Goal: Task Accomplishment & Management: Complete application form

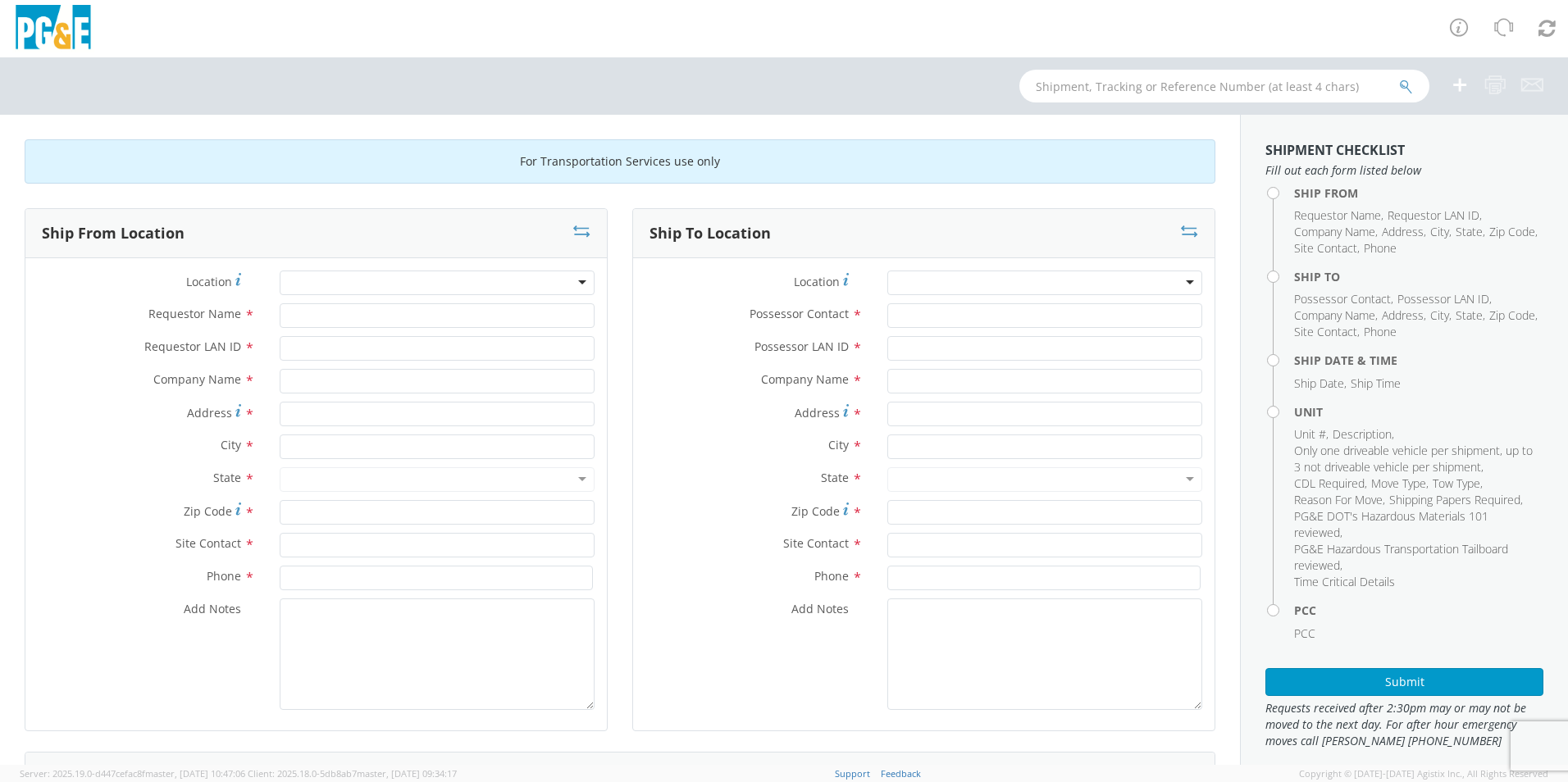
click at [392, 278] on div at bounding box center [437, 283] width 315 height 25
click at [392, 281] on div at bounding box center [437, 283] width 315 height 25
click at [327, 280] on div at bounding box center [437, 283] width 315 height 25
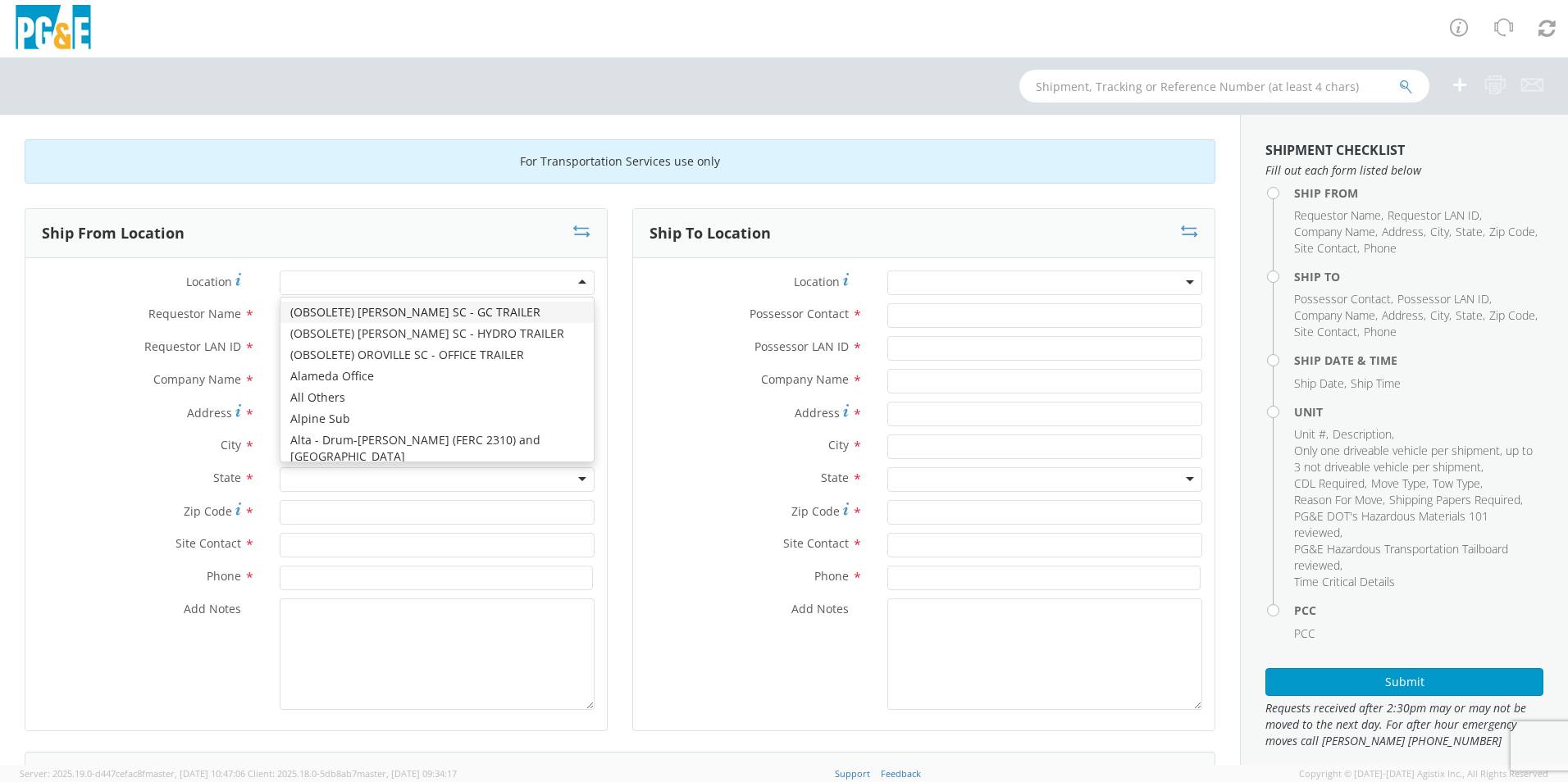
click at [327, 280] on div at bounding box center [437, 283] width 315 height 25
type input "[GEOGRAPHIC_DATA]"
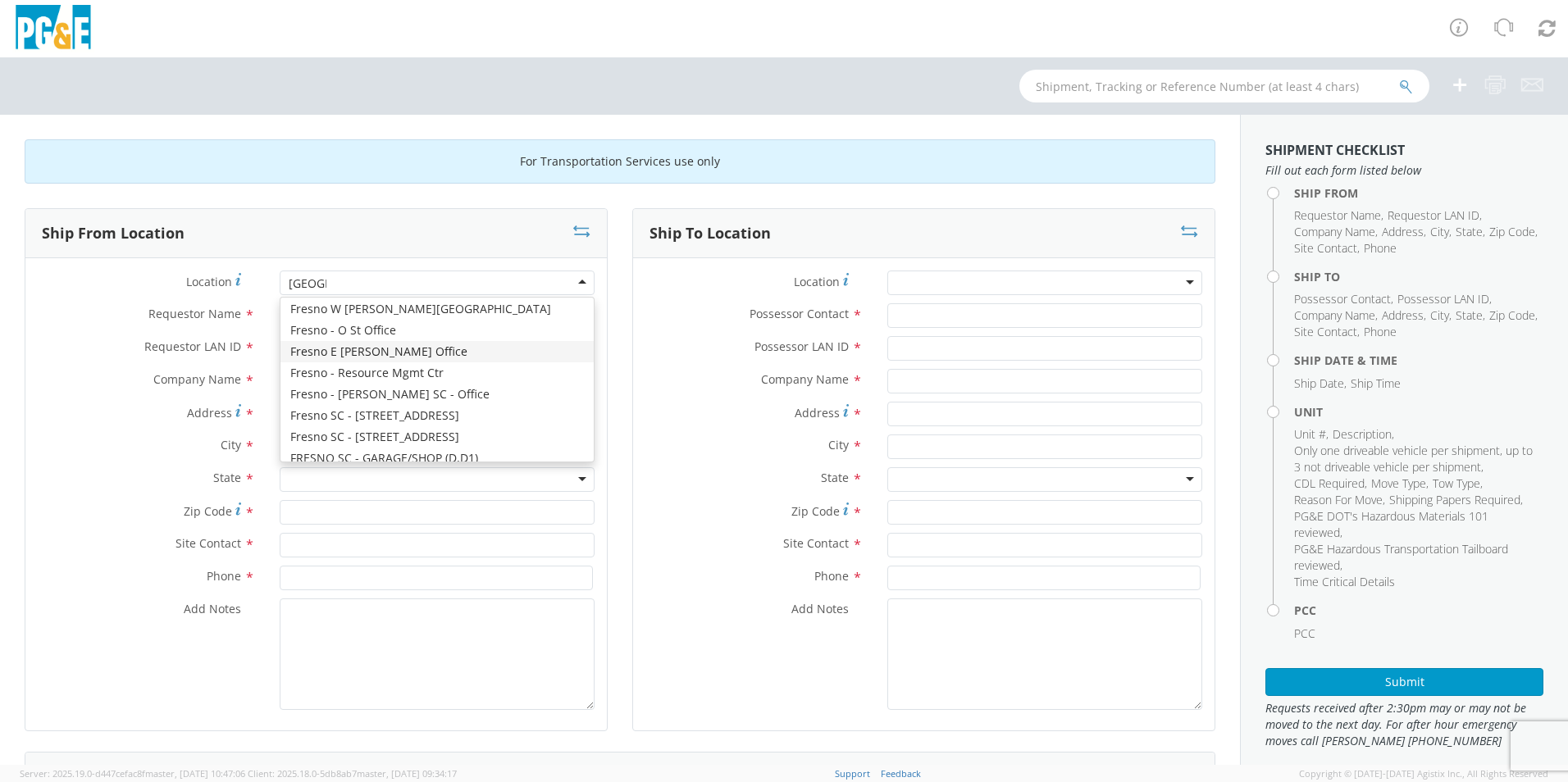
scroll to position [82, 0]
type input "PG&E"
type input "[STREET_ADDRESS][US_STATE]"
type input "[GEOGRAPHIC_DATA]"
type input "93702"
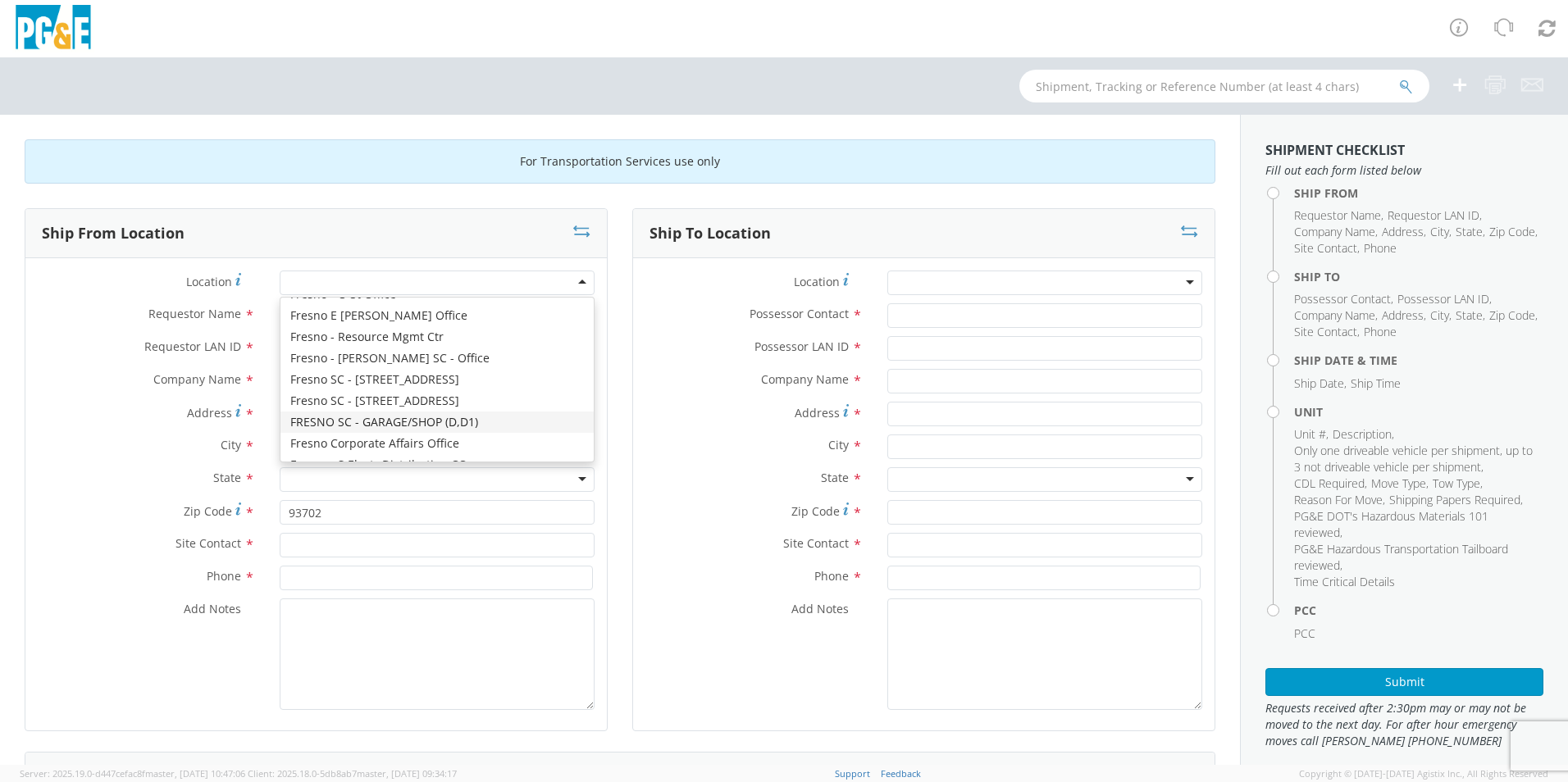
scroll to position [0, 0]
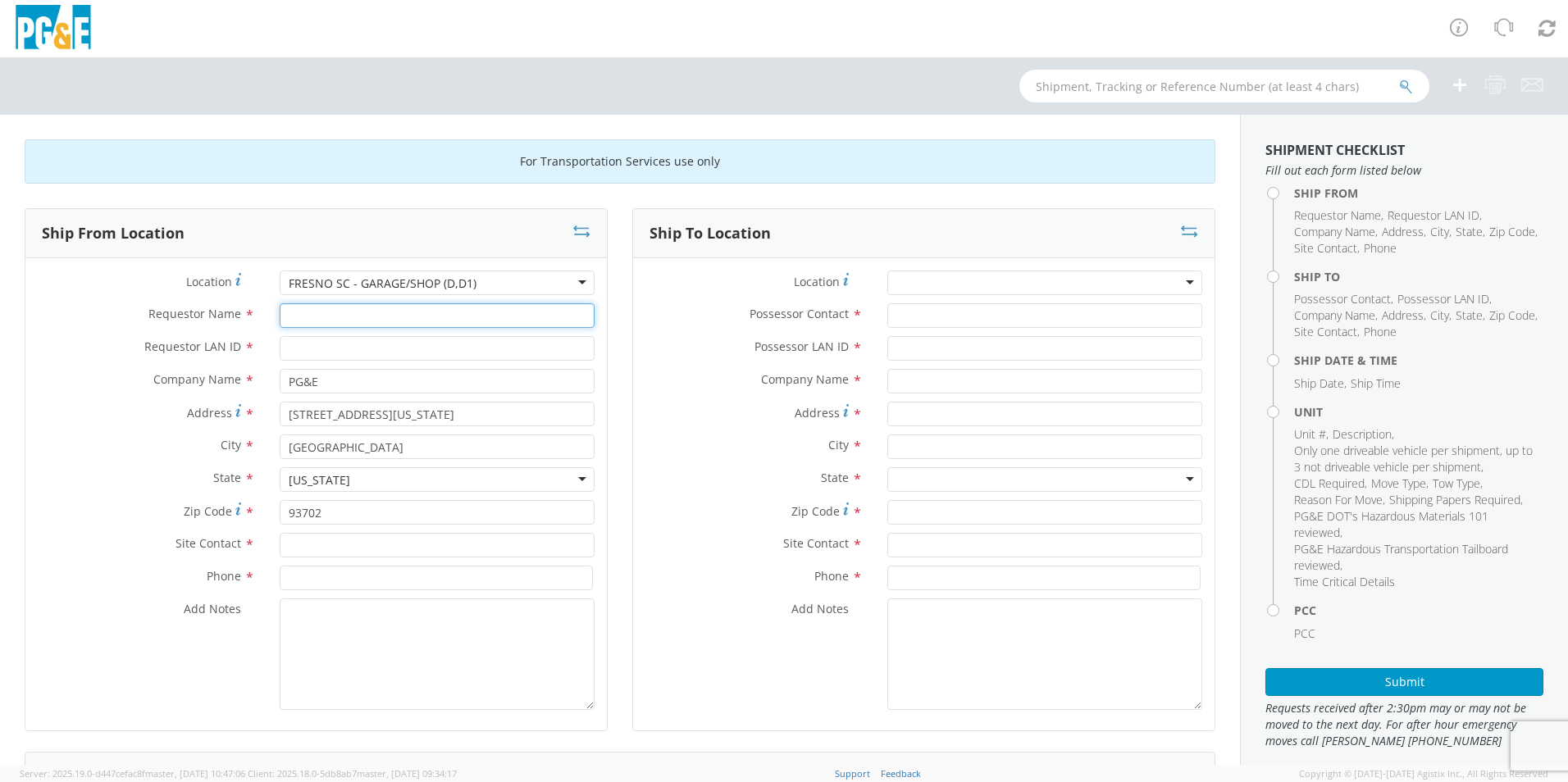
click at [363, 317] on input "Requestor Name *" at bounding box center [437, 316] width 315 height 25
type input "[PERSON_NAME]"
click at [350, 342] on input "Requestor LAN ID *" at bounding box center [437, 348] width 315 height 25
type input "JCEG"
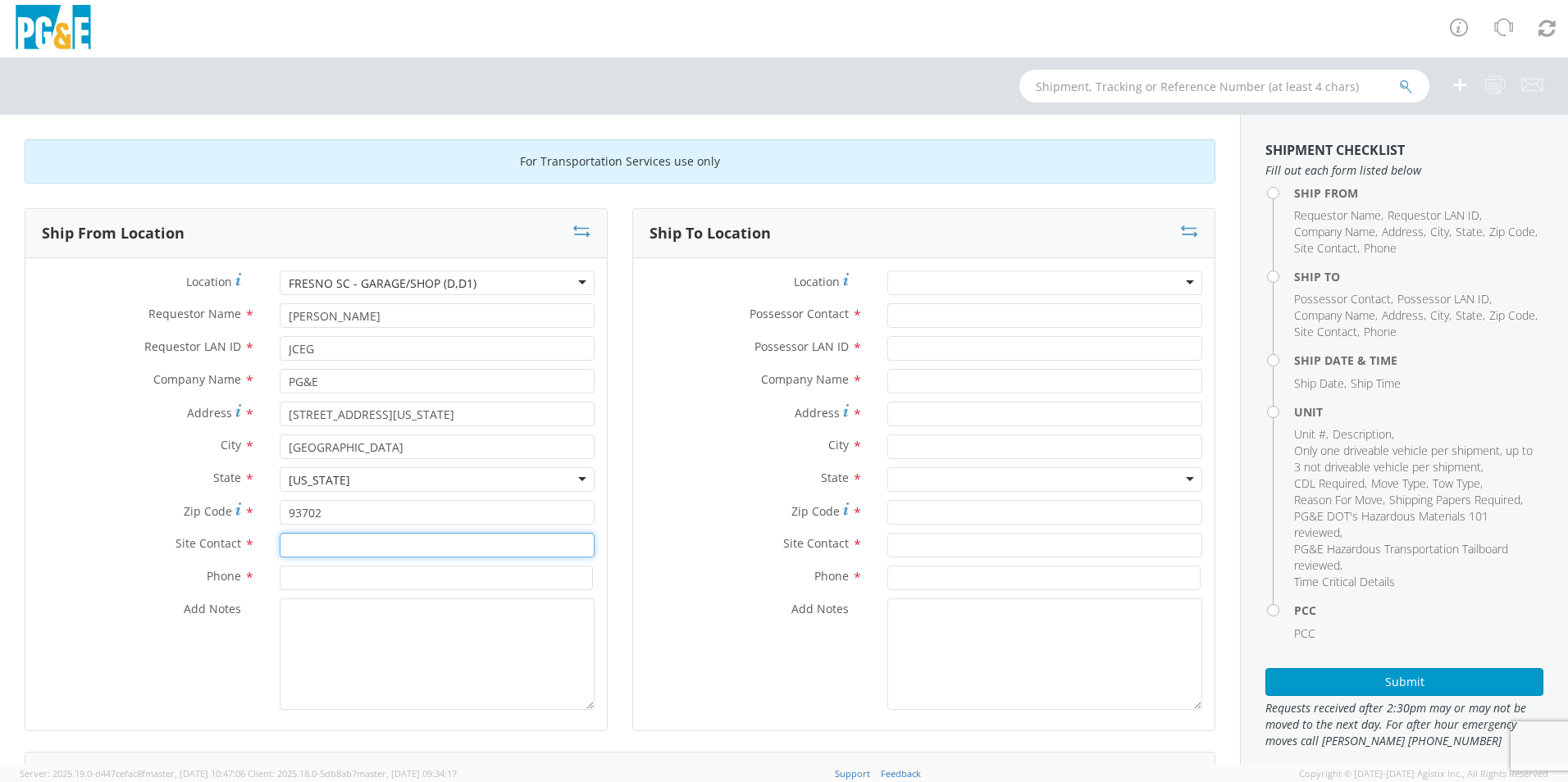
click at [317, 540] on input "text" at bounding box center [437, 545] width 315 height 25
type input "JC"
click at [320, 569] on input at bounding box center [437, 578] width 314 height 25
type input "[PHONE_NUMBER]"
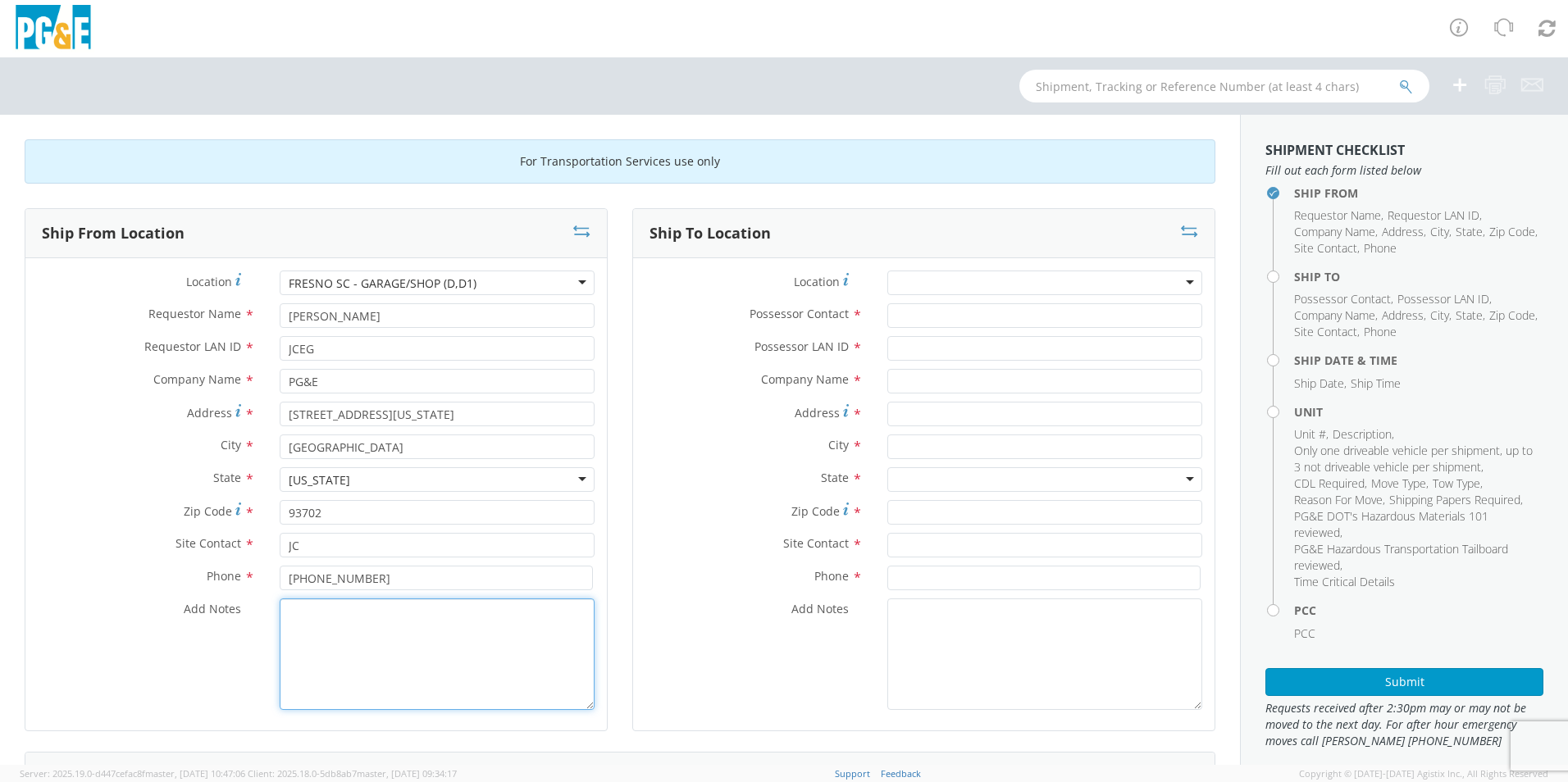
click at [357, 621] on textarea "Add Notes *" at bounding box center [437, 654] width 315 height 111
click at [977, 279] on div at bounding box center [1044, 283] width 315 height 25
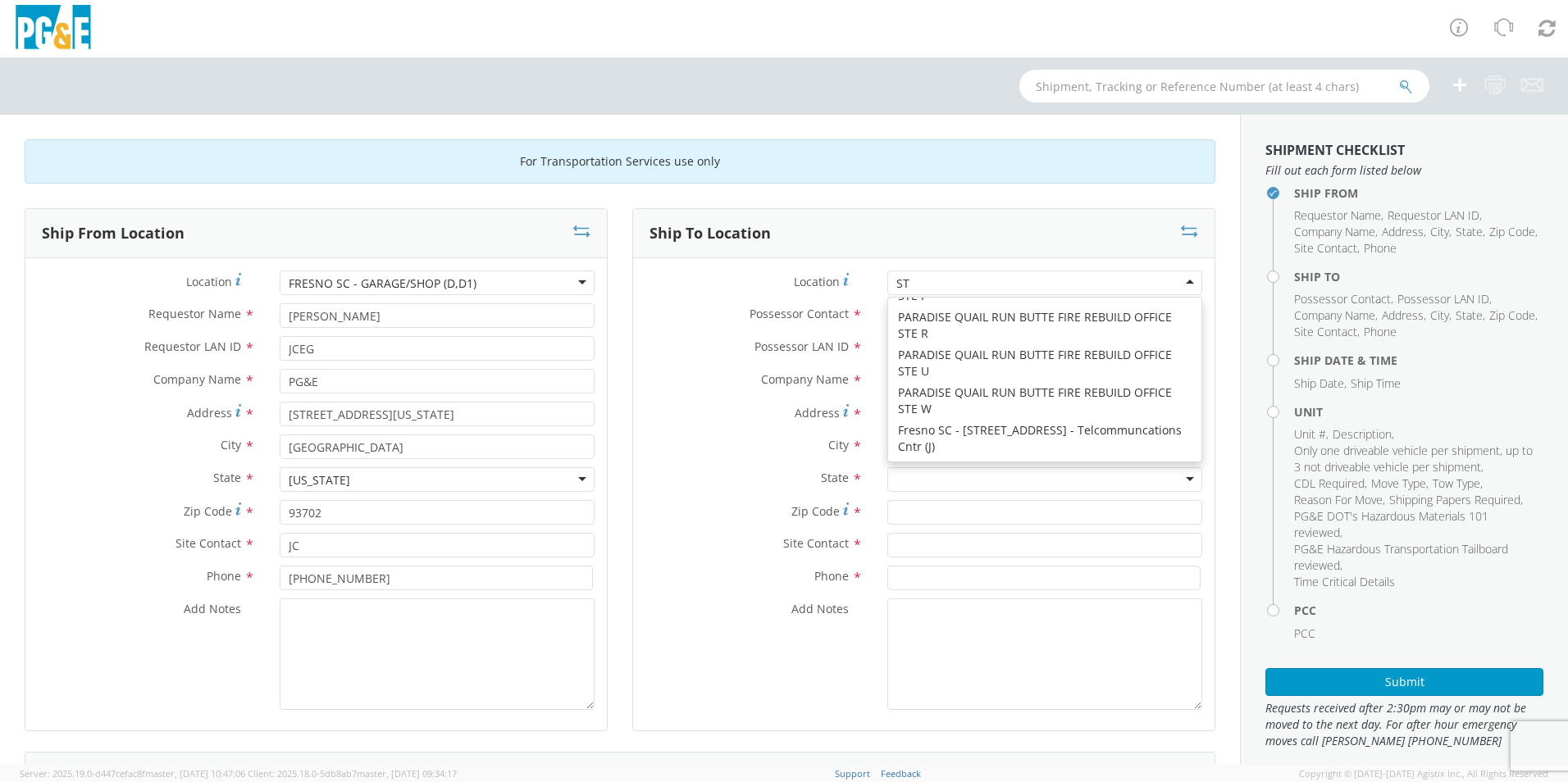
scroll to position [4, 0]
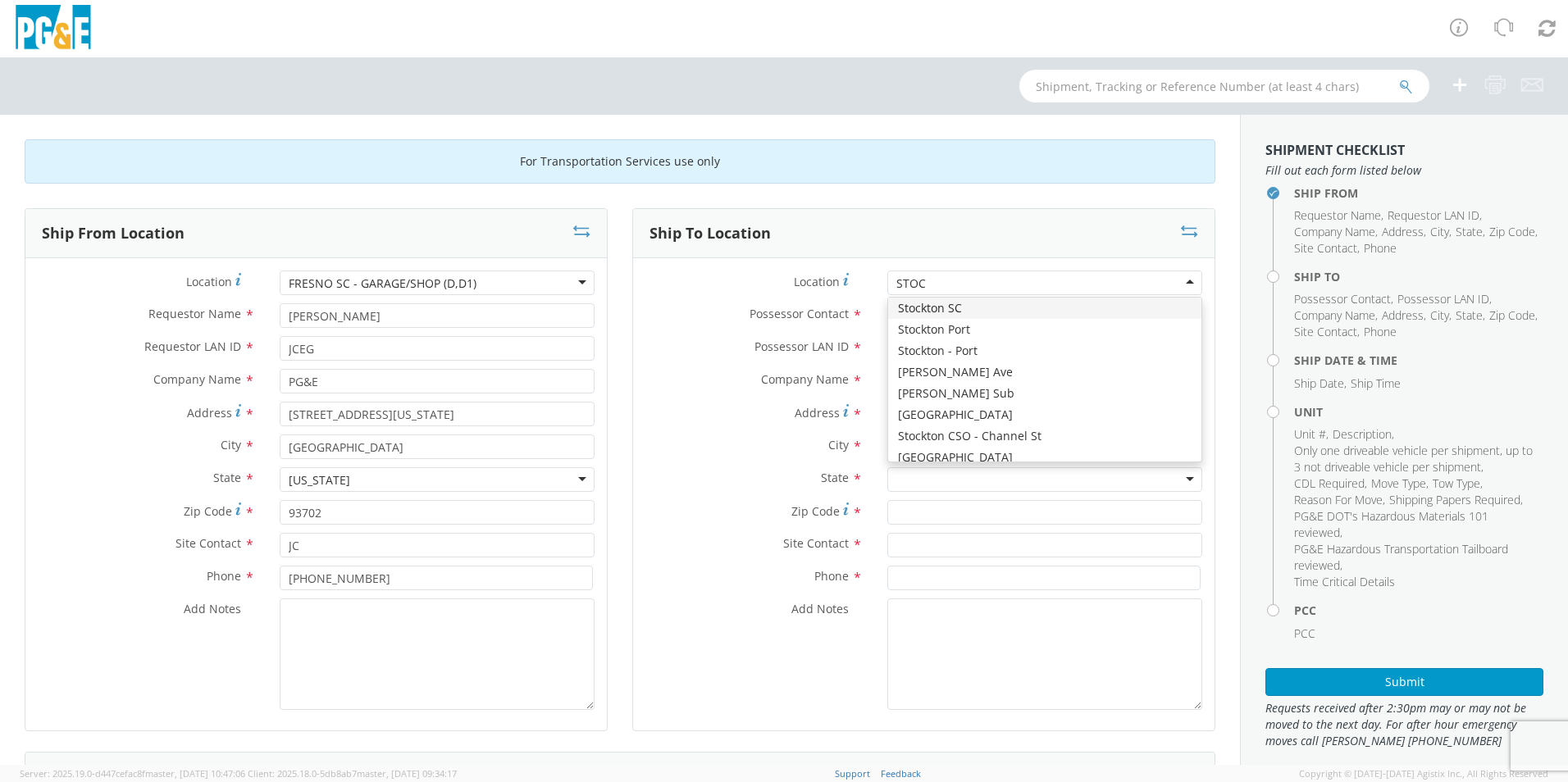
type input "STOCK"
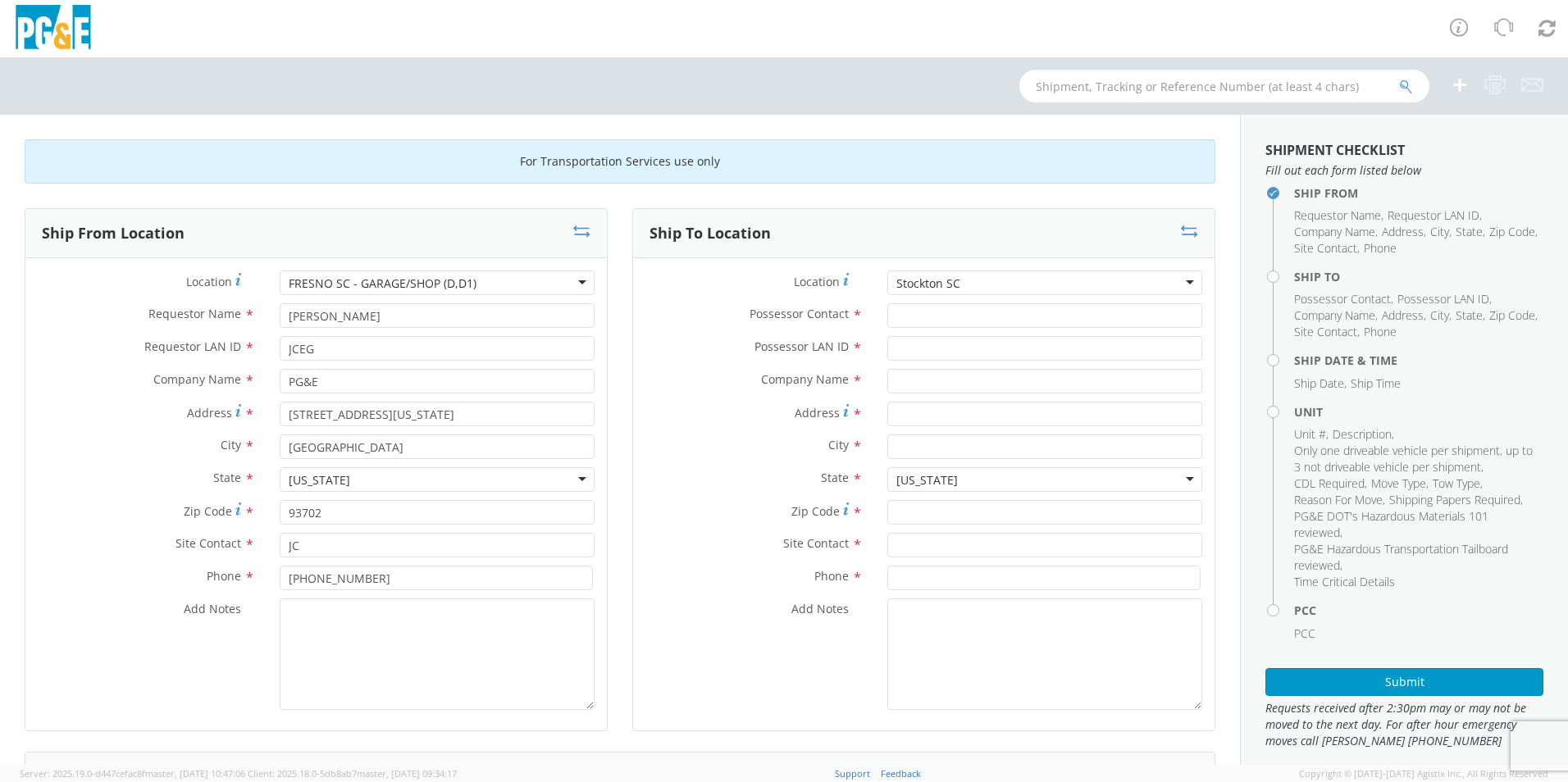
type input "PG&E"
type input "[STREET_ADDRESS]"
type input "STOCKTON"
type input "95204"
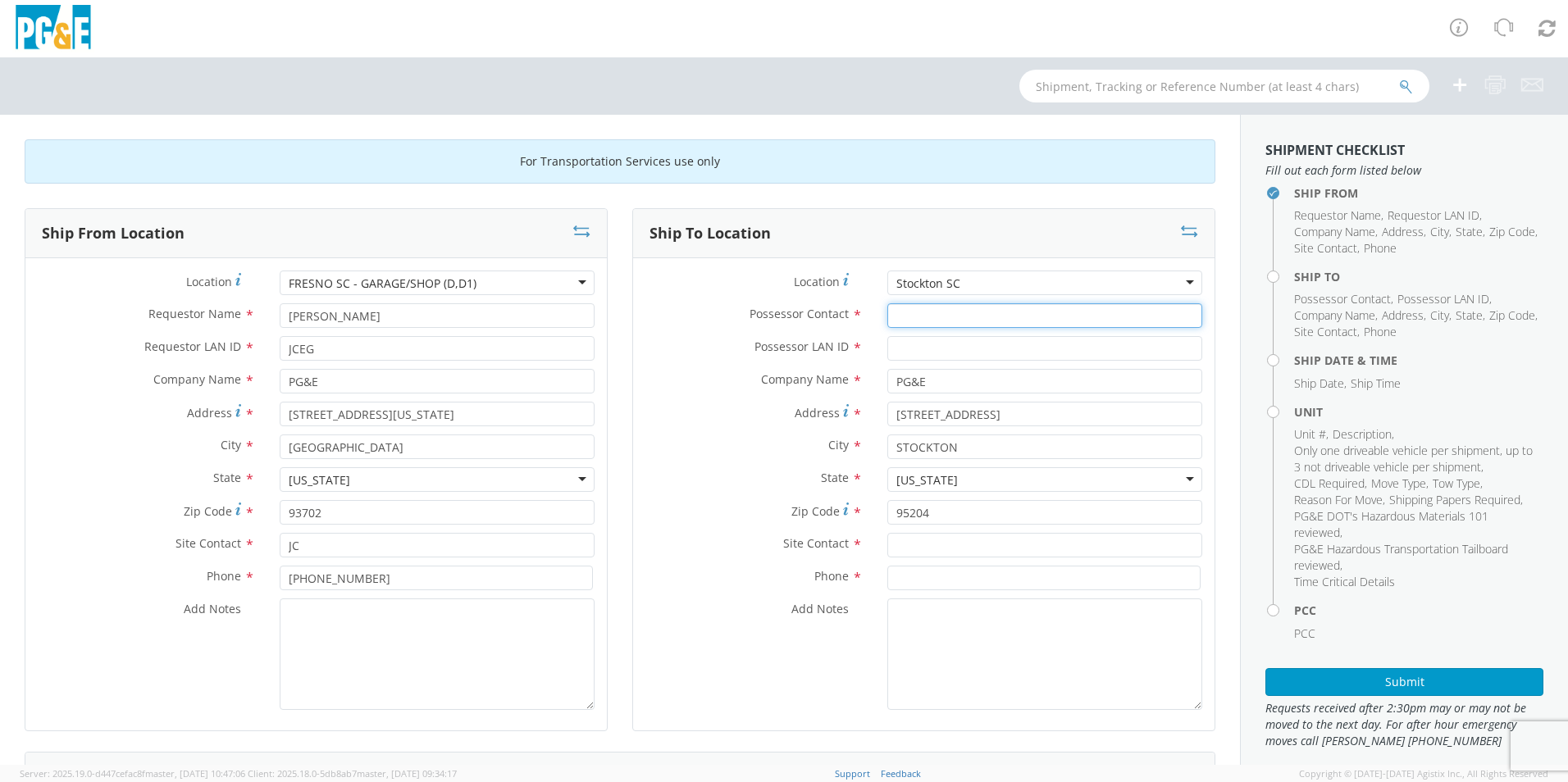
click at [966, 317] on input "Possessor Contact *" at bounding box center [1044, 316] width 315 height 25
type input "[PERSON_NAME]"
click at [915, 350] on input "Possessor LAN ID *" at bounding box center [1044, 348] width 315 height 25
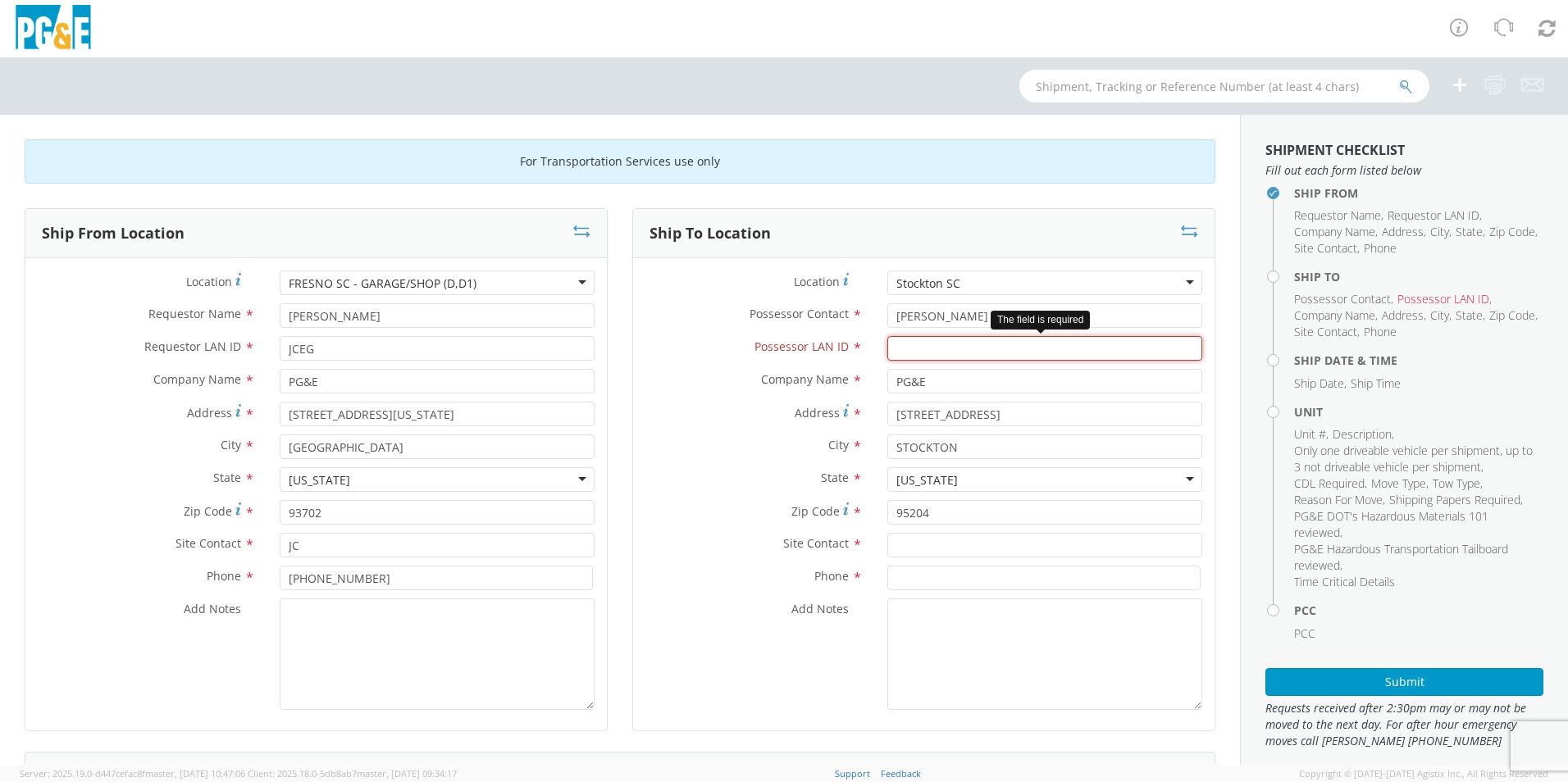
click at [937, 356] on input "Possessor LAN ID *" at bounding box center [1044, 348] width 315 height 25
type input "DQGR"
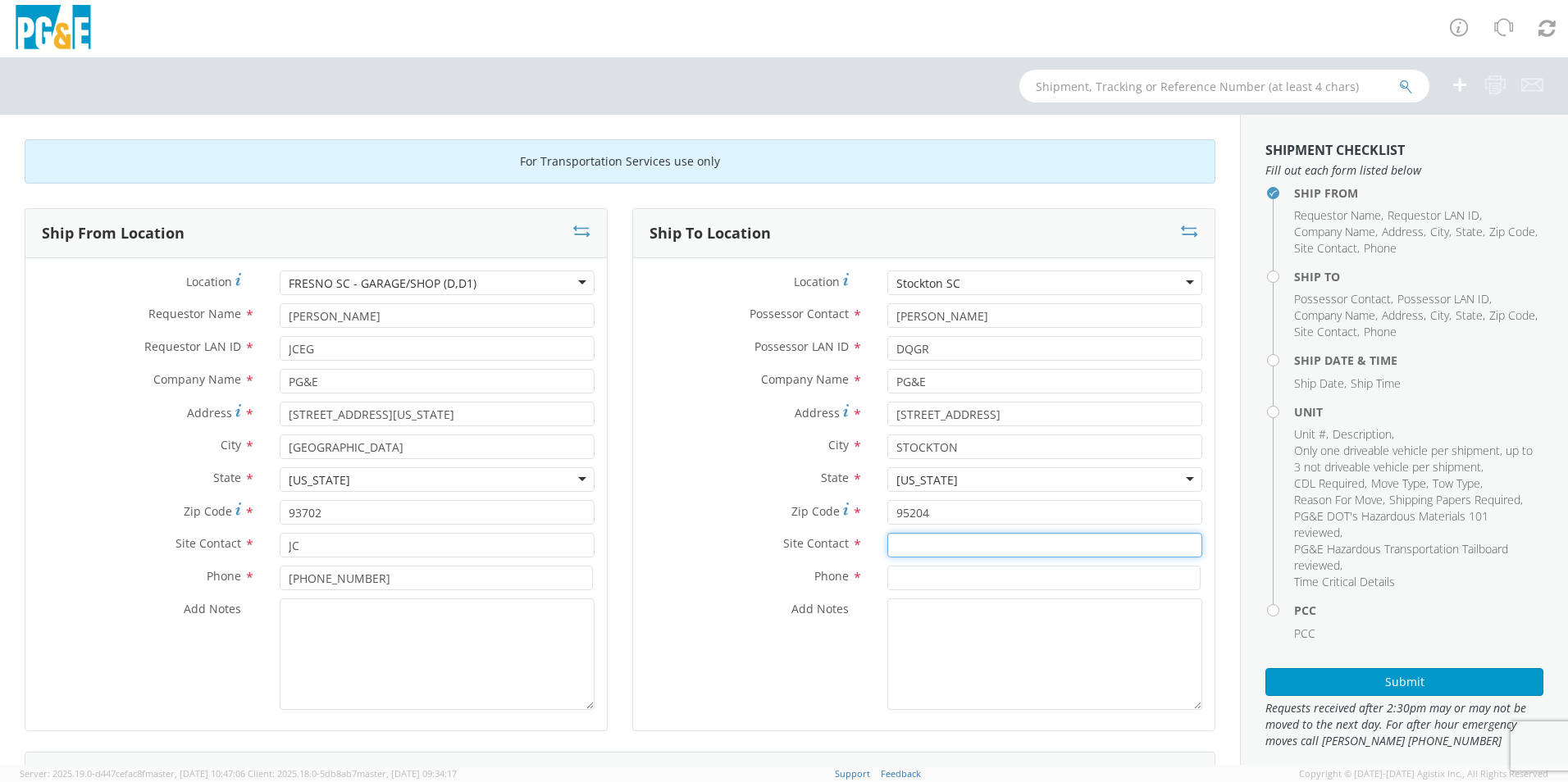
click at [937, 548] on input "text" at bounding box center [1044, 545] width 315 height 25
type input "[PERSON_NAME]"
click at [840, 587] on div "Phone *" at bounding box center [924, 578] width 582 height 25
click at [913, 583] on input at bounding box center [1044, 578] width 314 height 25
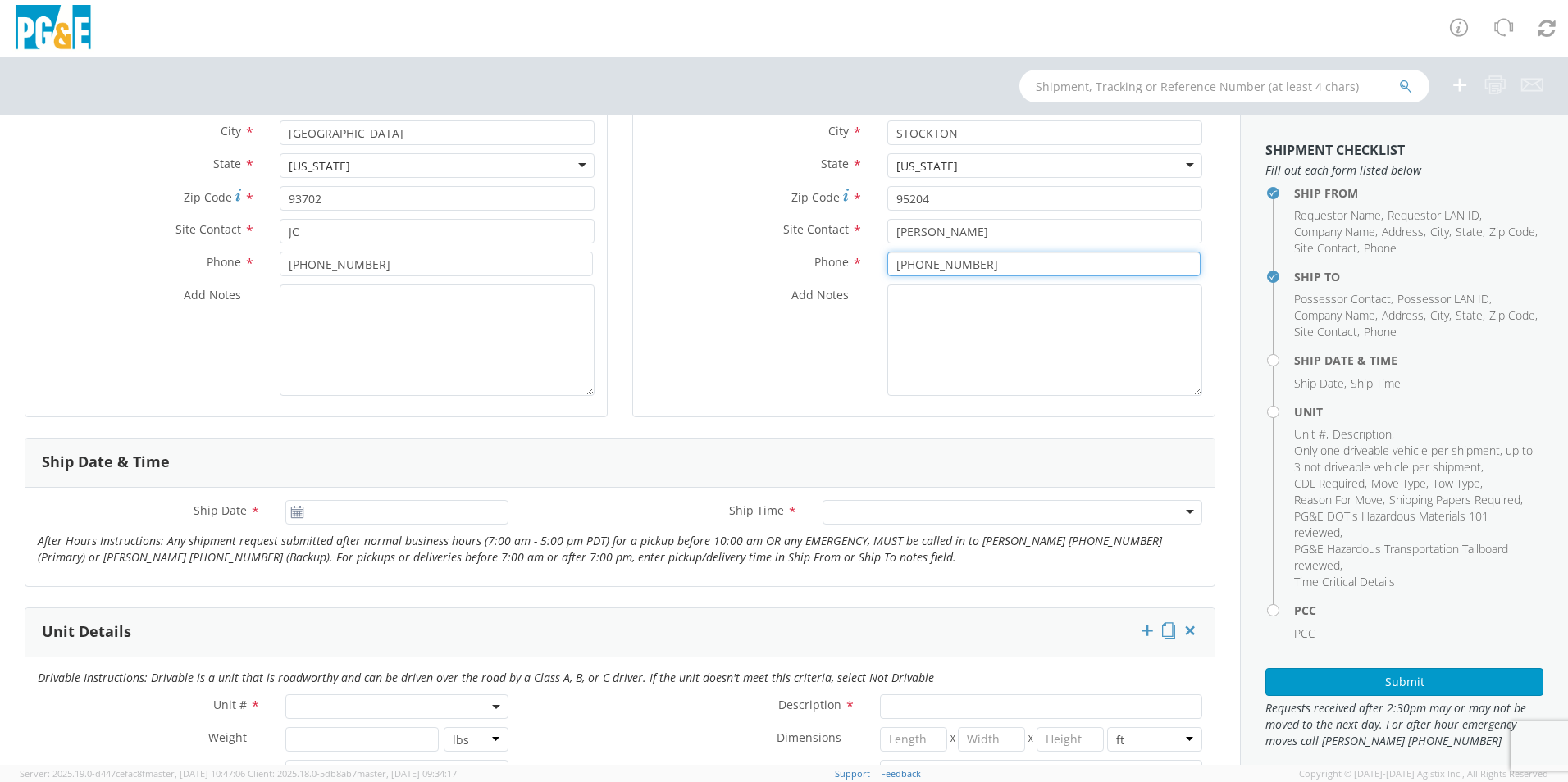
scroll to position [327, 0]
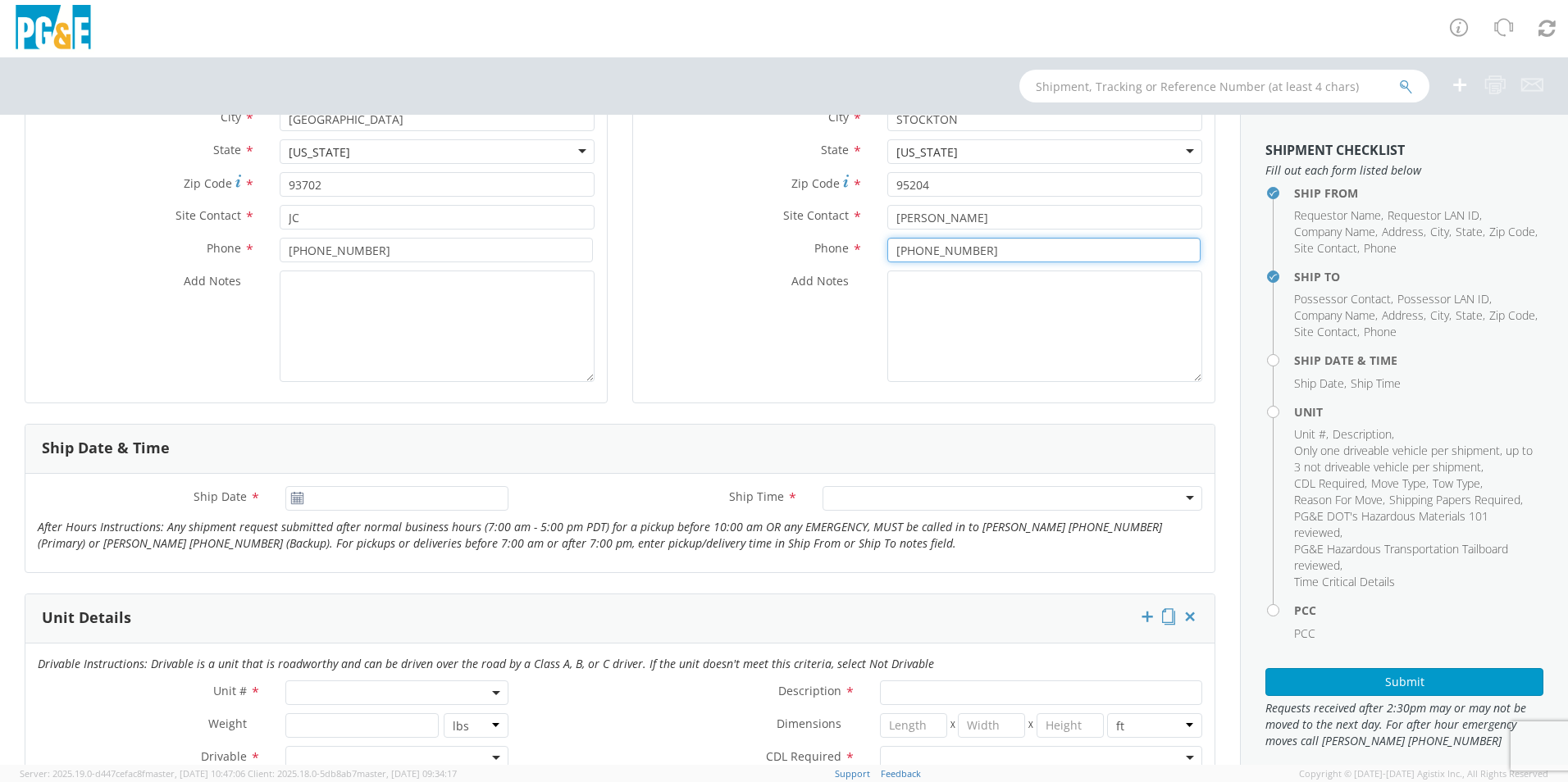
type input "[PHONE_NUMBER]"
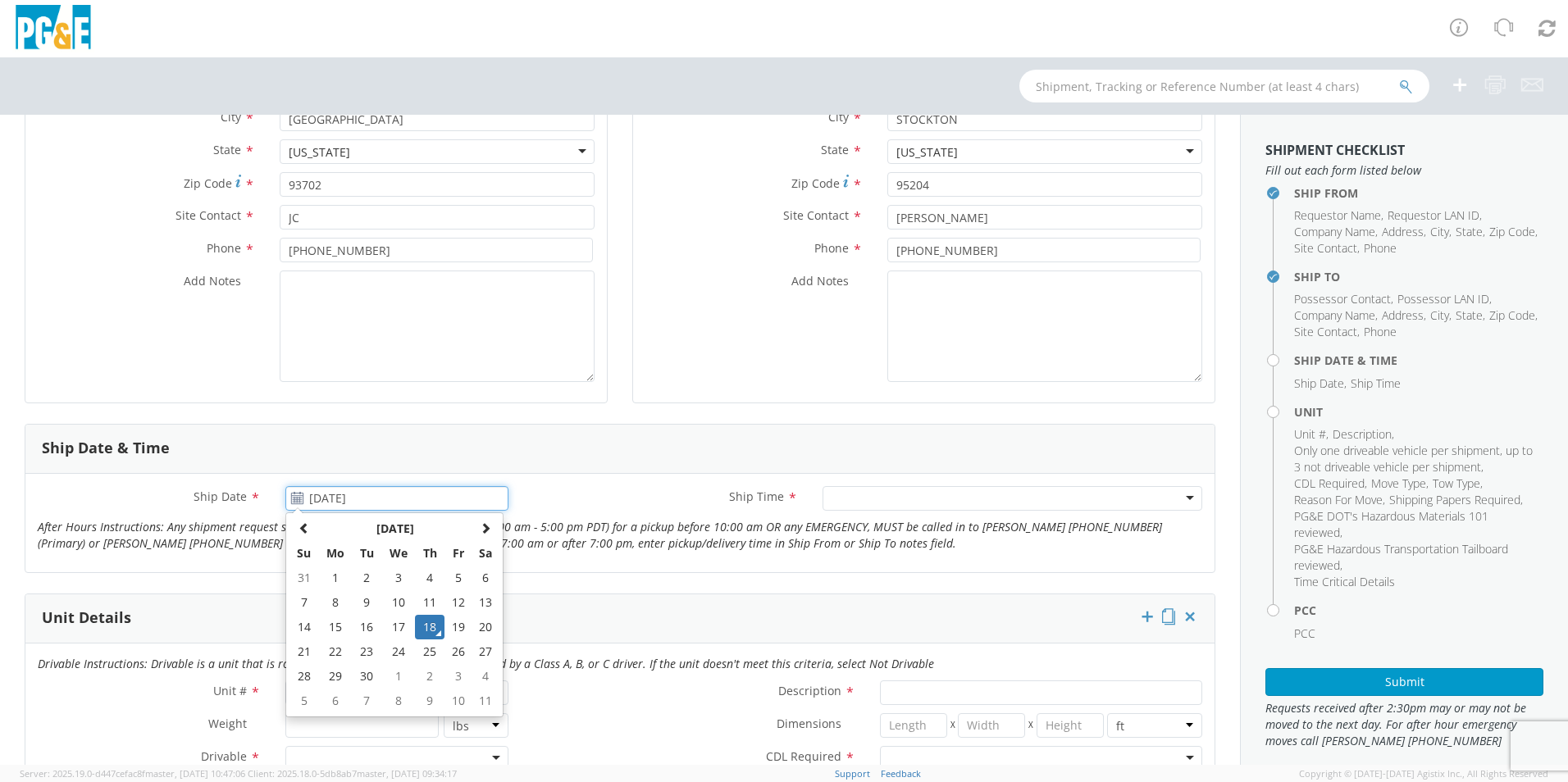
click at [377, 502] on input "[DATE]" at bounding box center [397, 498] width 223 height 25
click at [457, 628] on td "19" at bounding box center [458, 627] width 28 height 25
type input "[DATE]"
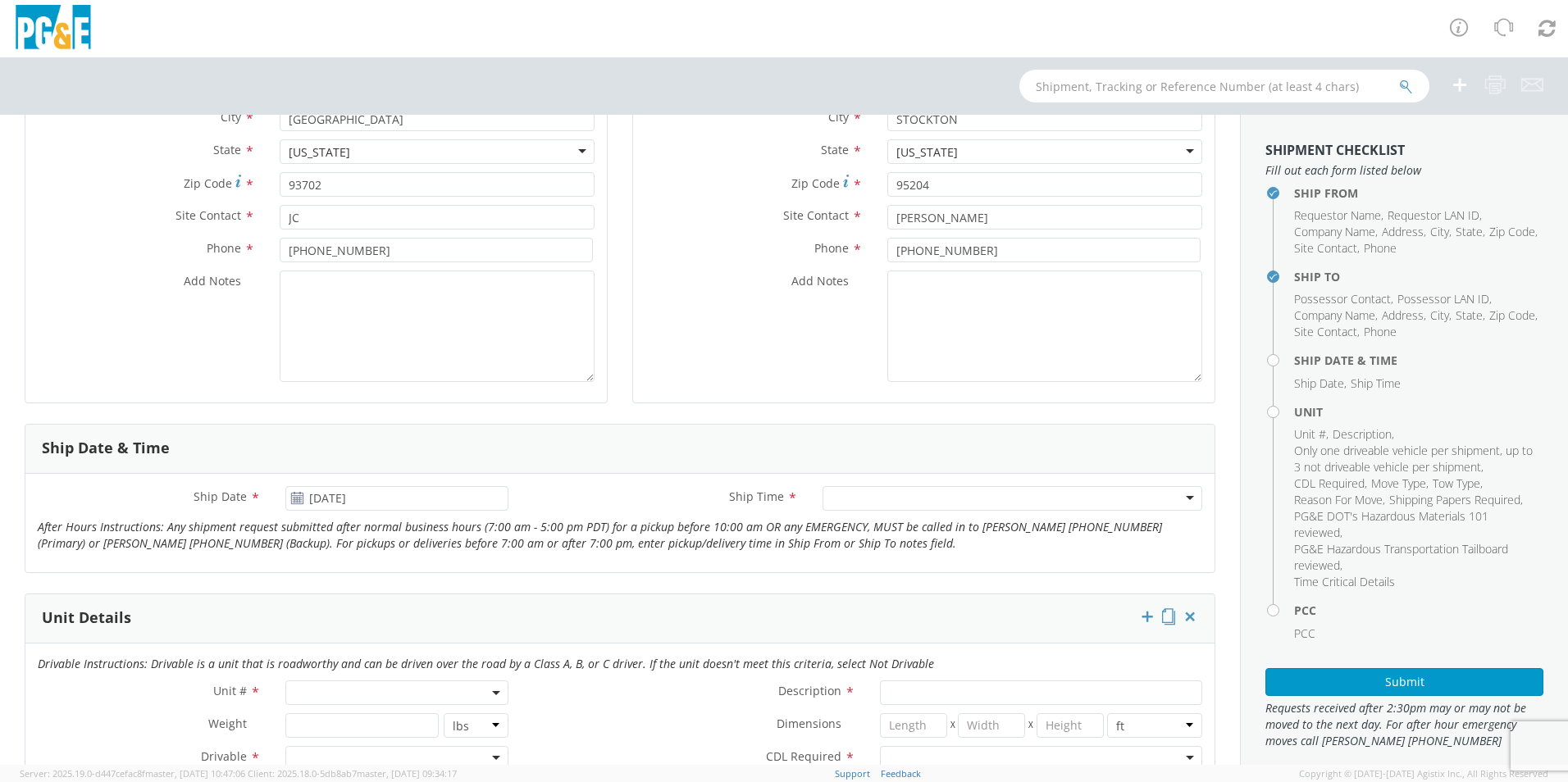
click at [874, 498] on div at bounding box center [1012, 498] width 380 height 25
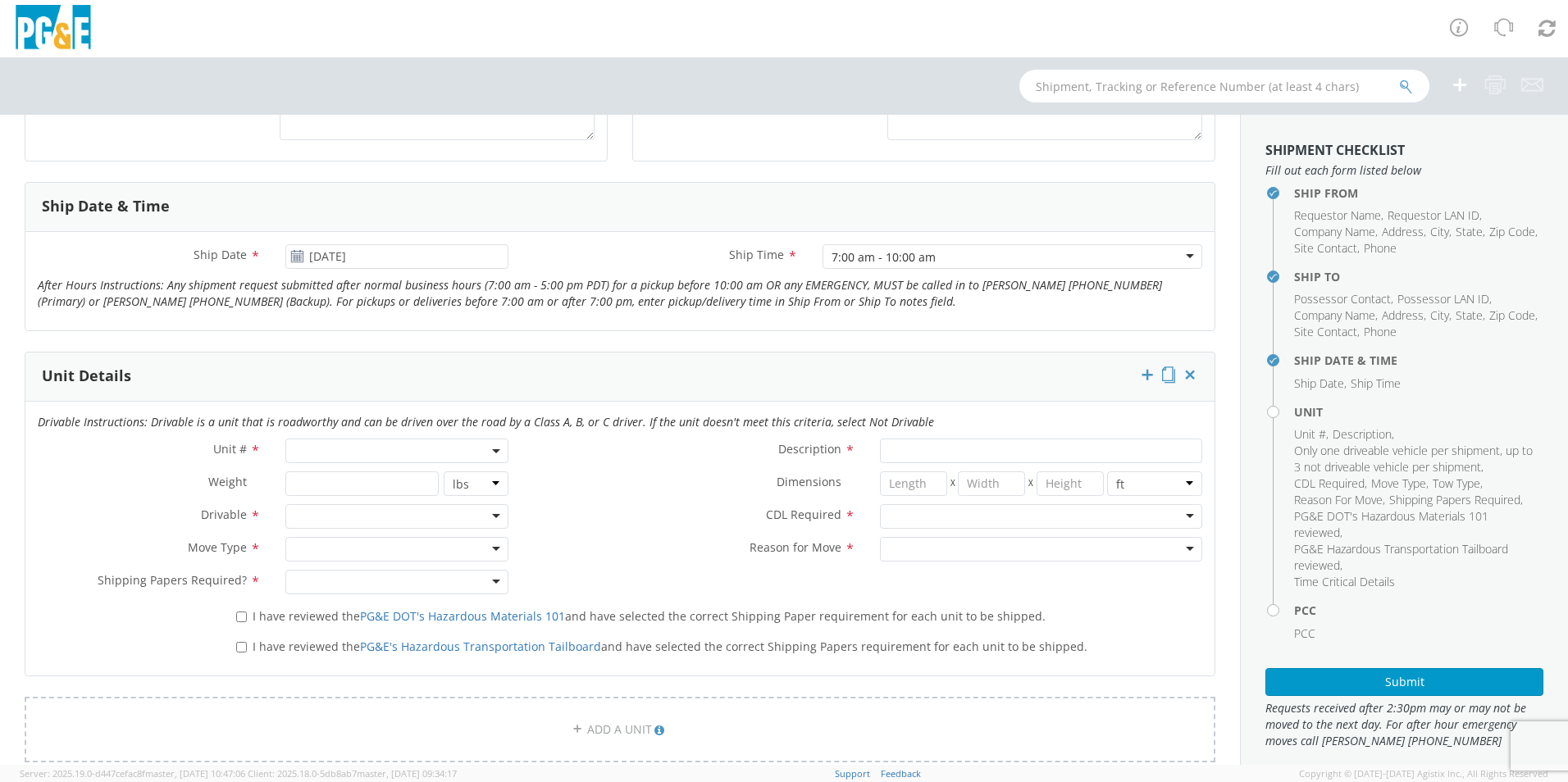
scroll to position [656, 0]
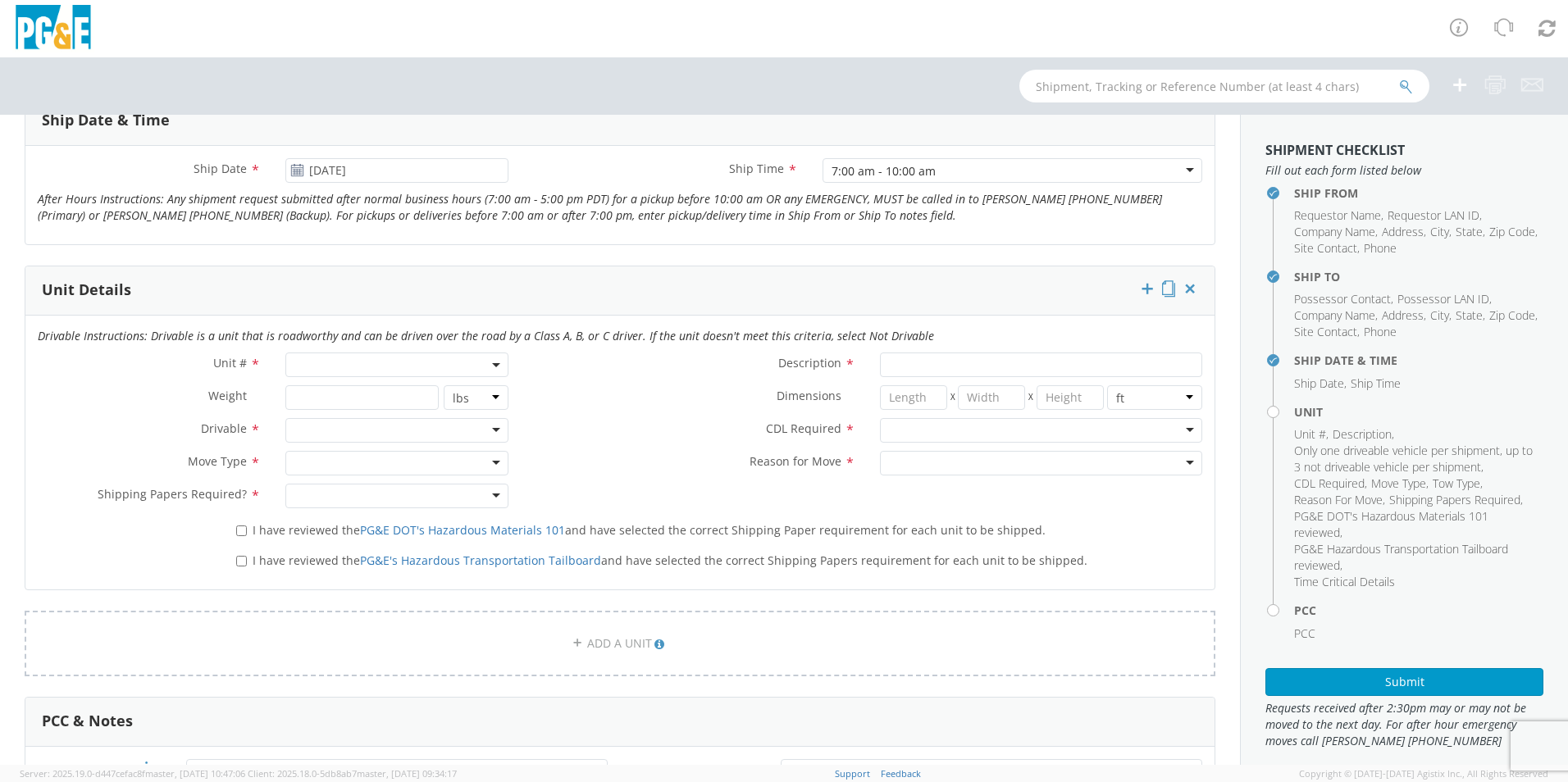
click at [346, 363] on span at bounding box center [397, 364] width 223 height 25
click at [354, 394] on input "search" at bounding box center [396, 392] width 212 height 25
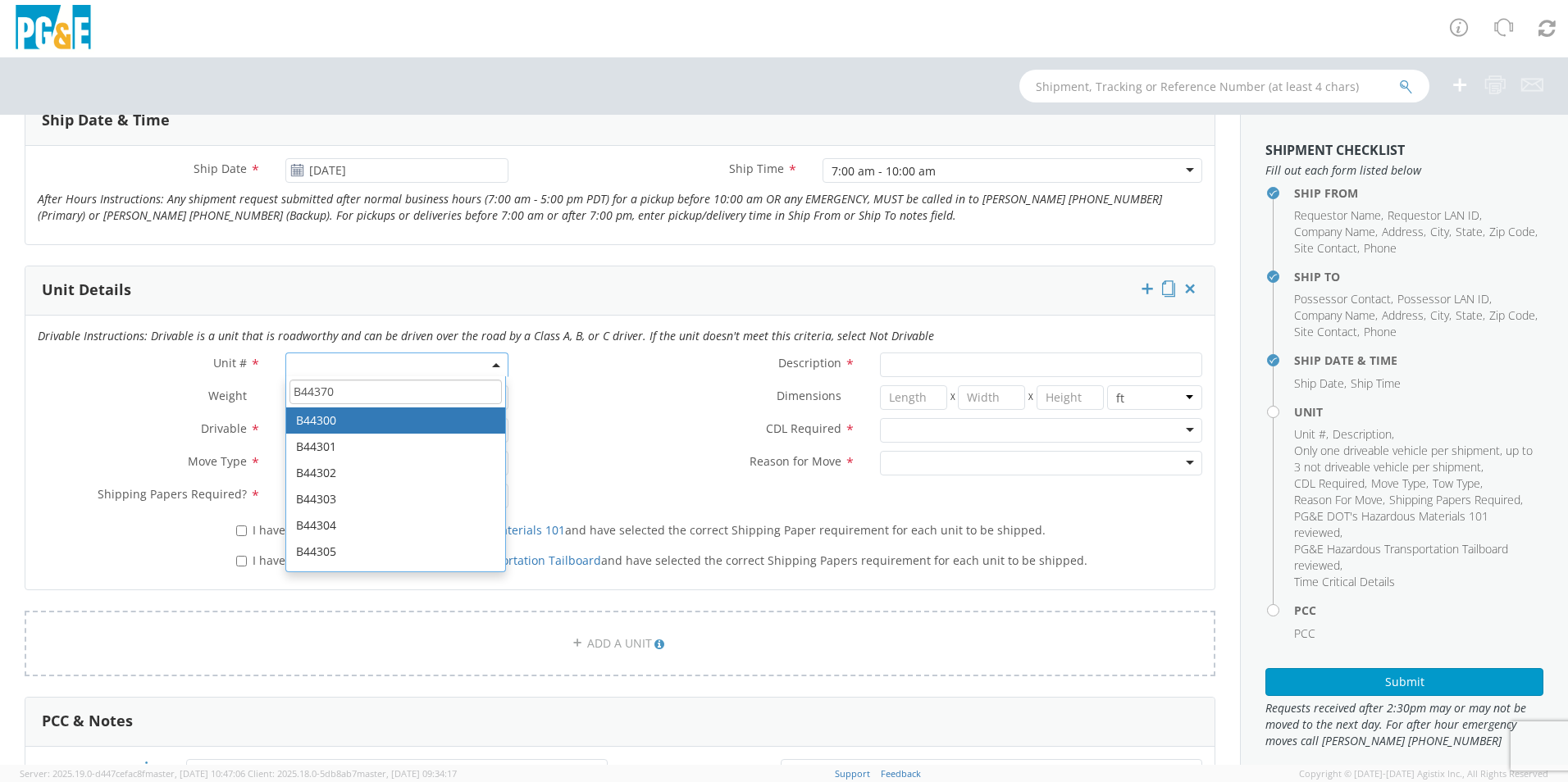
click at [352, 391] on input "B44370" at bounding box center [396, 392] width 212 height 25
click at [320, 394] on input "B44370" at bounding box center [396, 392] width 212 height 25
type input "B44370"
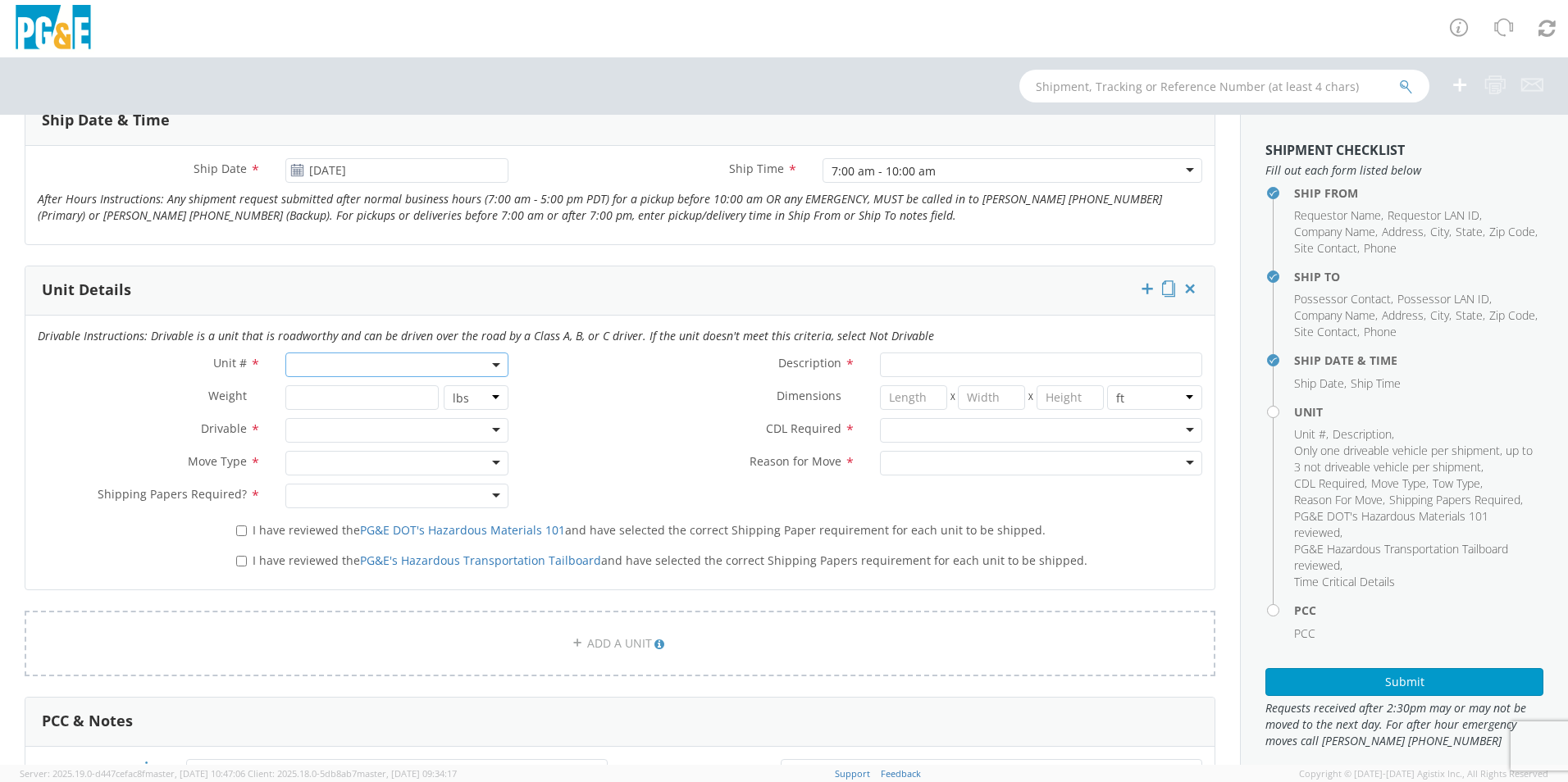
click at [342, 367] on span at bounding box center [397, 364] width 223 height 25
click at [337, 360] on span at bounding box center [397, 364] width 223 height 25
click at [328, 395] on input "search" at bounding box center [396, 392] width 212 height 25
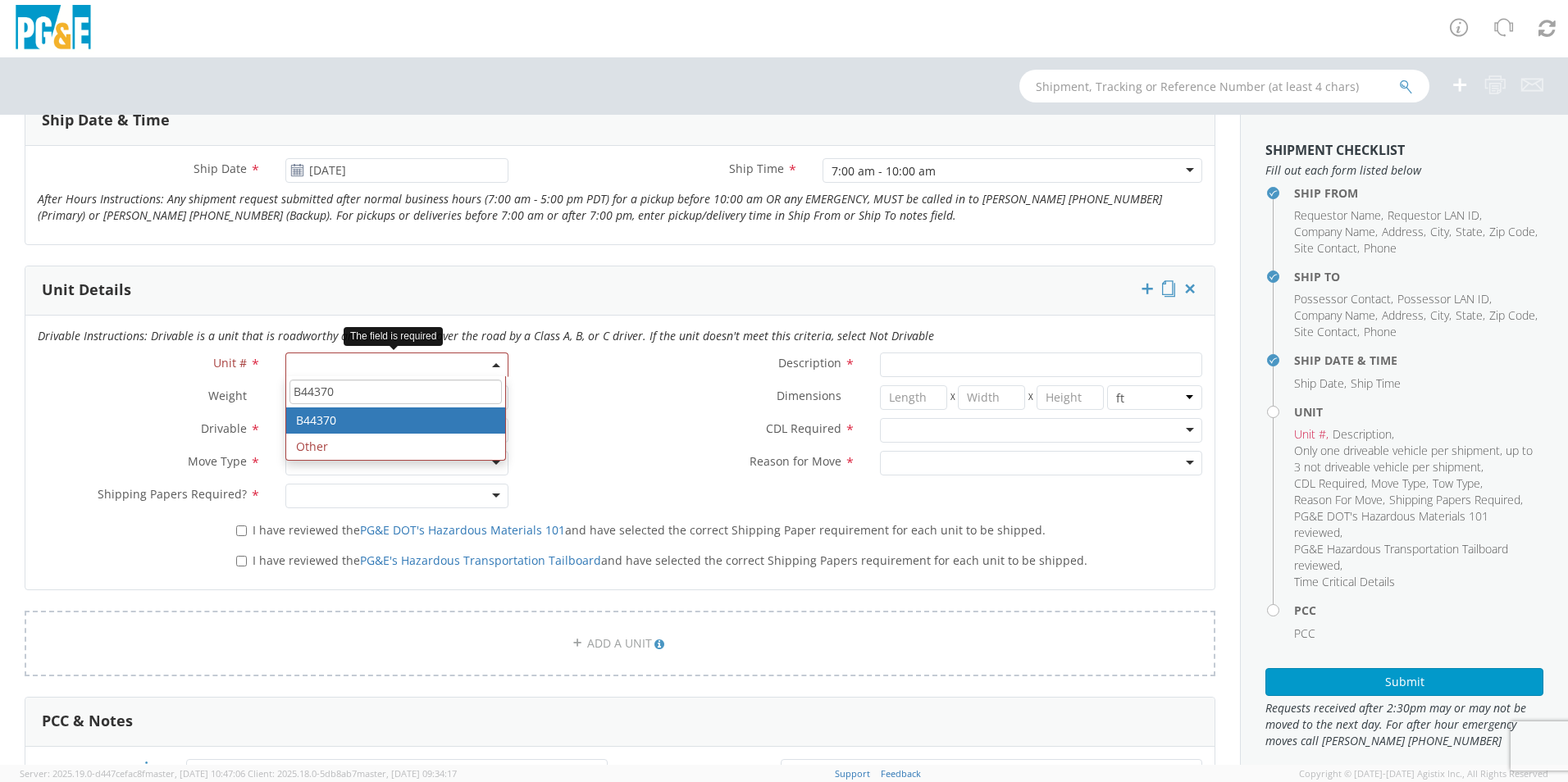
type input "B44370"
type input "PICKUP; 1/2T 4x4"
type input "0"
select select "B44370"
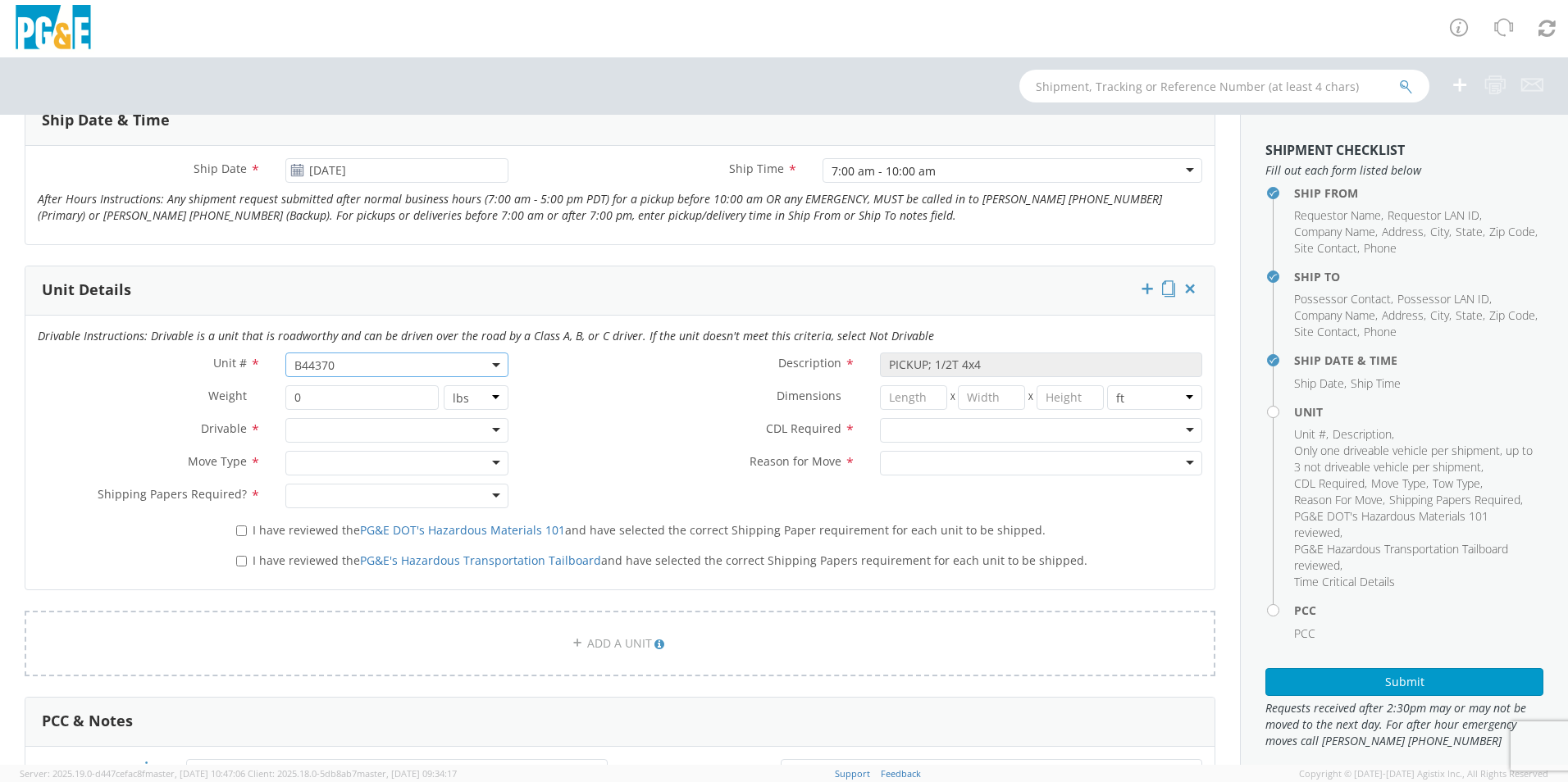
click at [400, 430] on div at bounding box center [397, 430] width 223 height 25
click at [402, 461] on div at bounding box center [397, 462] width 223 height 25
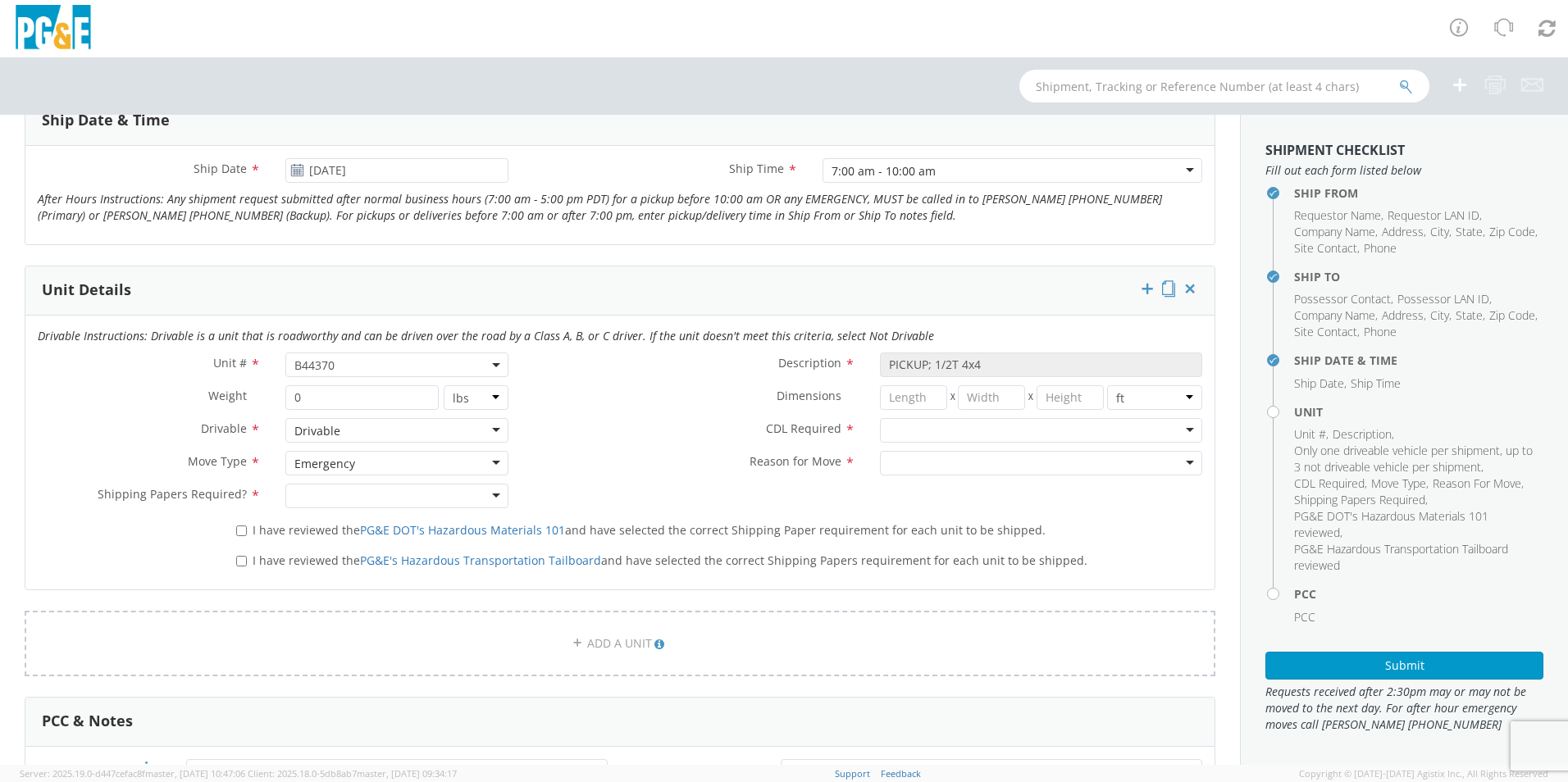
click at [410, 498] on div at bounding box center [397, 495] width 223 height 25
click at [928, 430] on div at bounding box center [1041, 430] width 323 height 25
click at [930, 465] on div at bounding box center [1041, 462] width 323 height 25
click at [240, 531] on input "I have reviewed the PG&E DOT's Hazardous Materials 101 and have selected the co…" at bounding box center [241, 531] width 11 height 11
checkbox input "true"
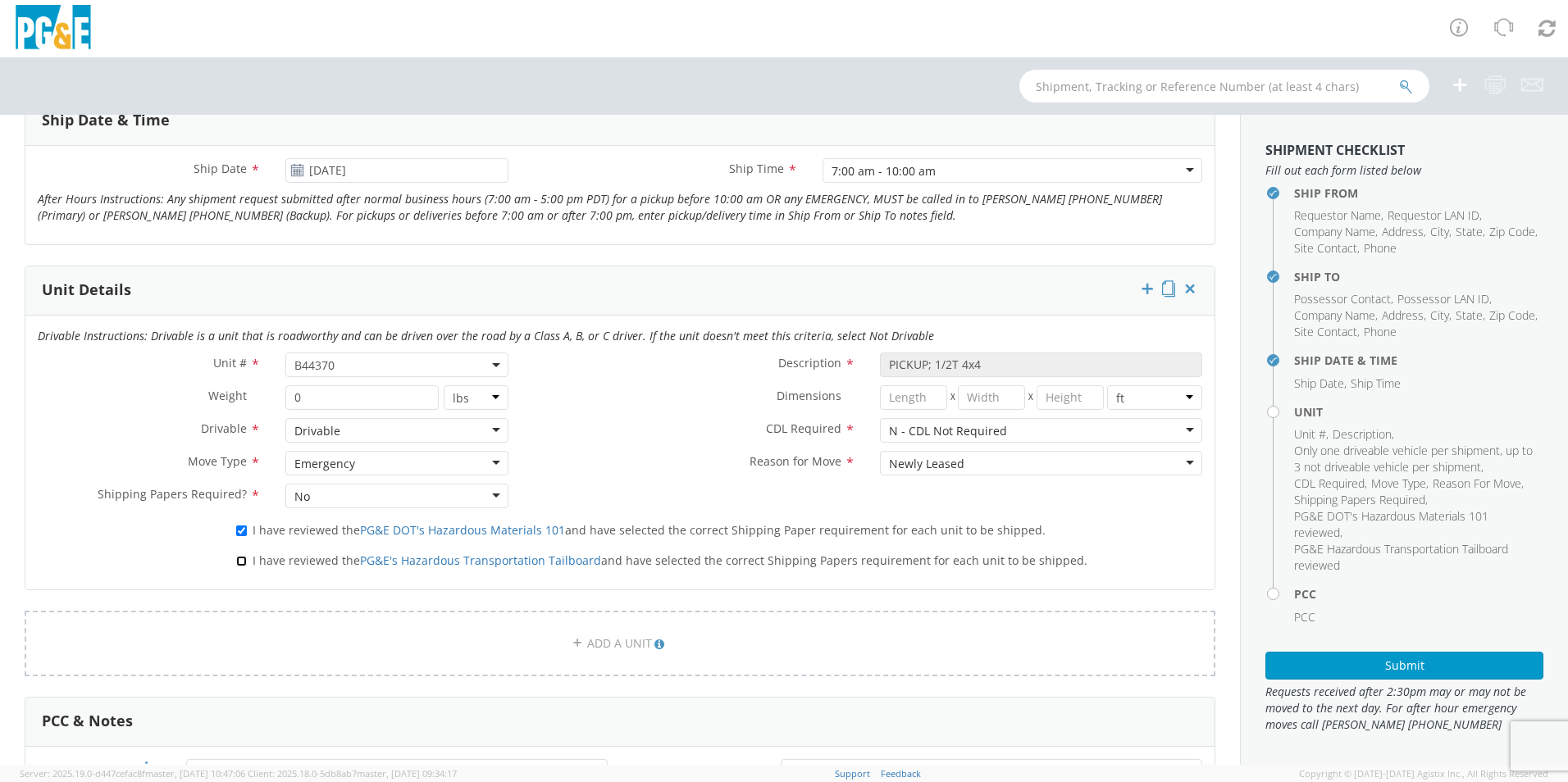
click at [236, 560] on input "I have reviewed the PG&E's Hazardous Transportation Tailboard and have selected…" at bounding box center [241, 561] width 11 height 11
checkbox input "true"
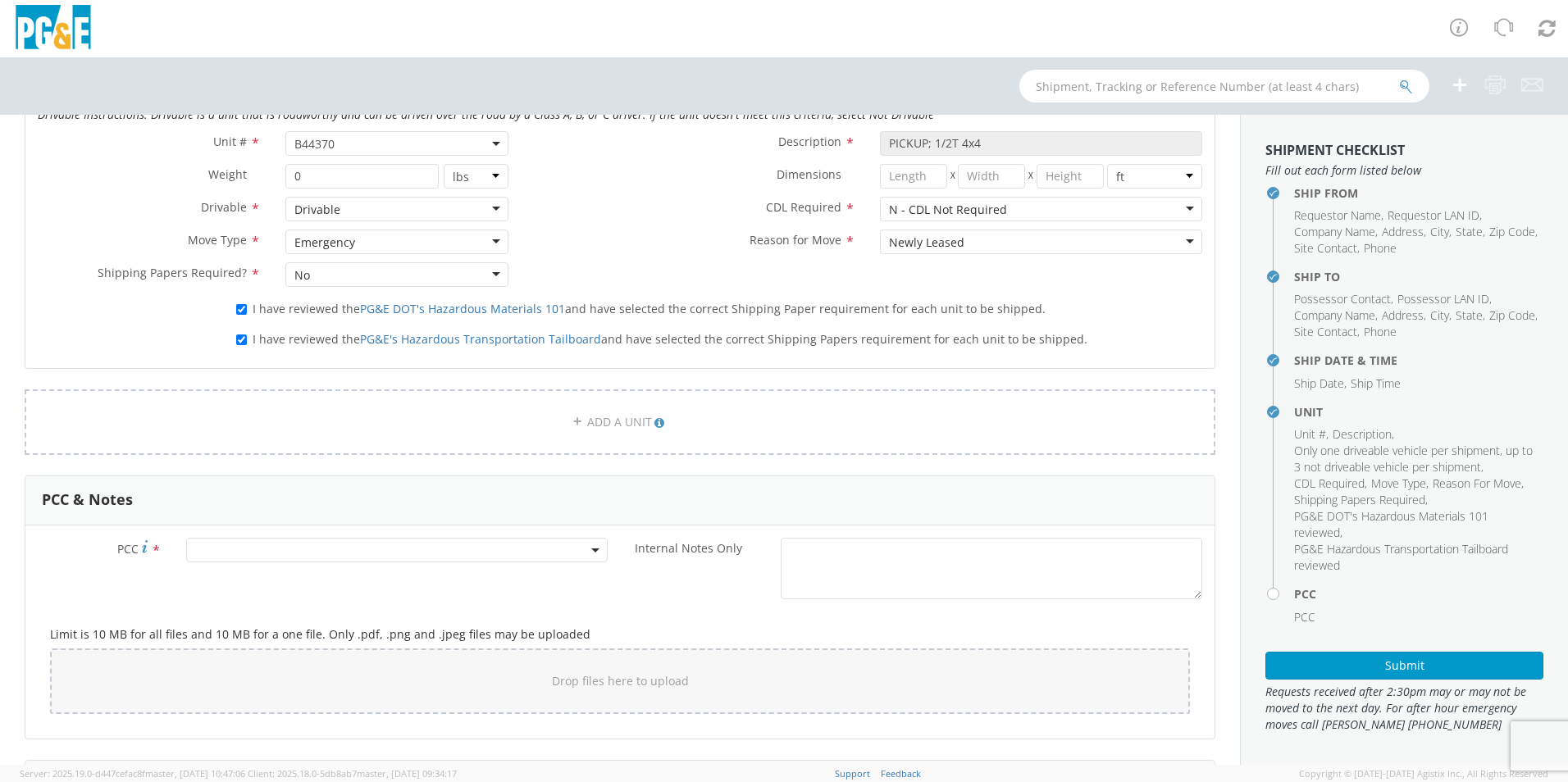
scroll to position [902, 0]
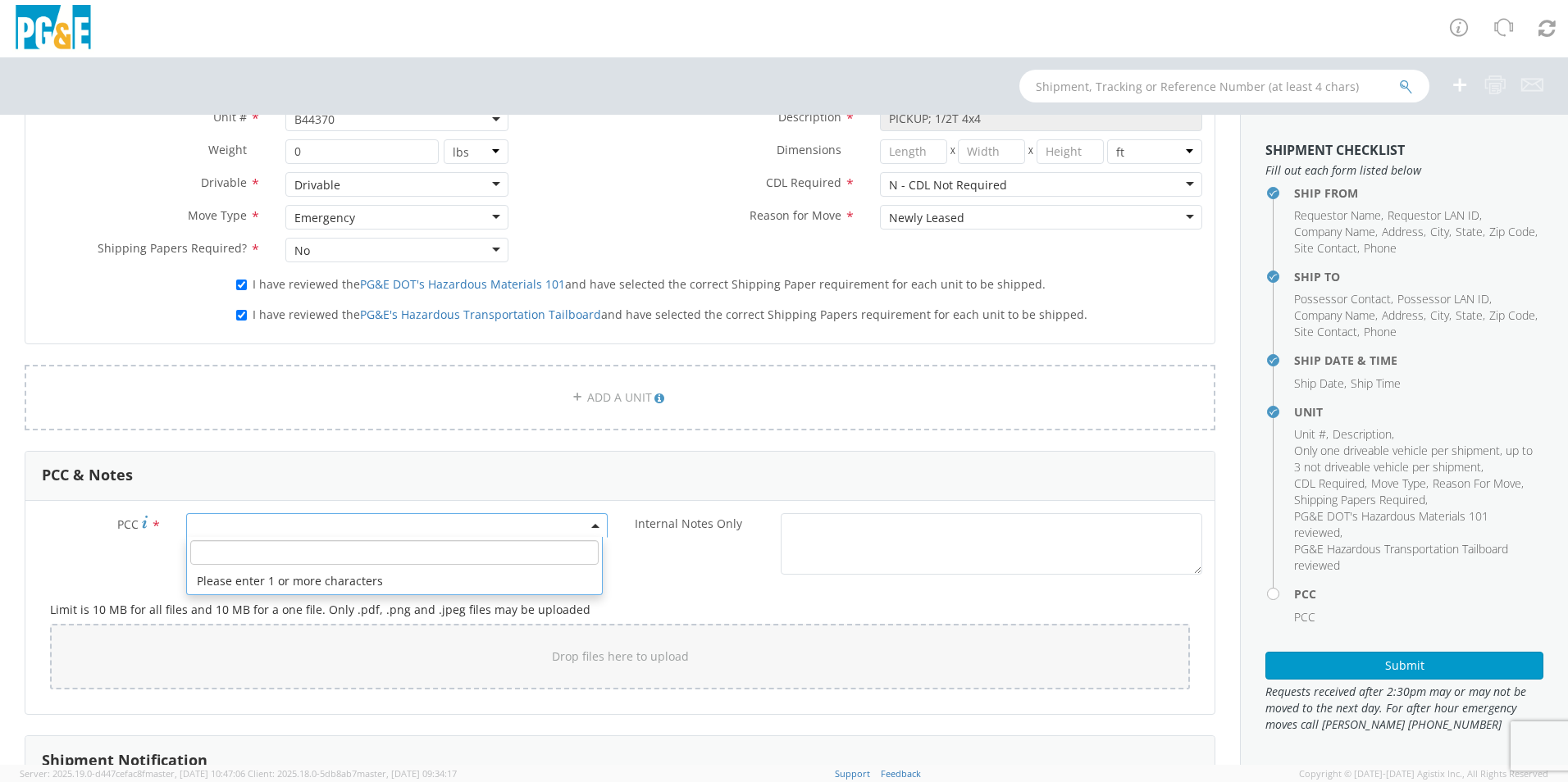
click at [278, 530] on span at bounding box center [397, 525] width 422 height 25
click at [279, 556] on input "number" at bounding box center [394, 552] width 408 height 25
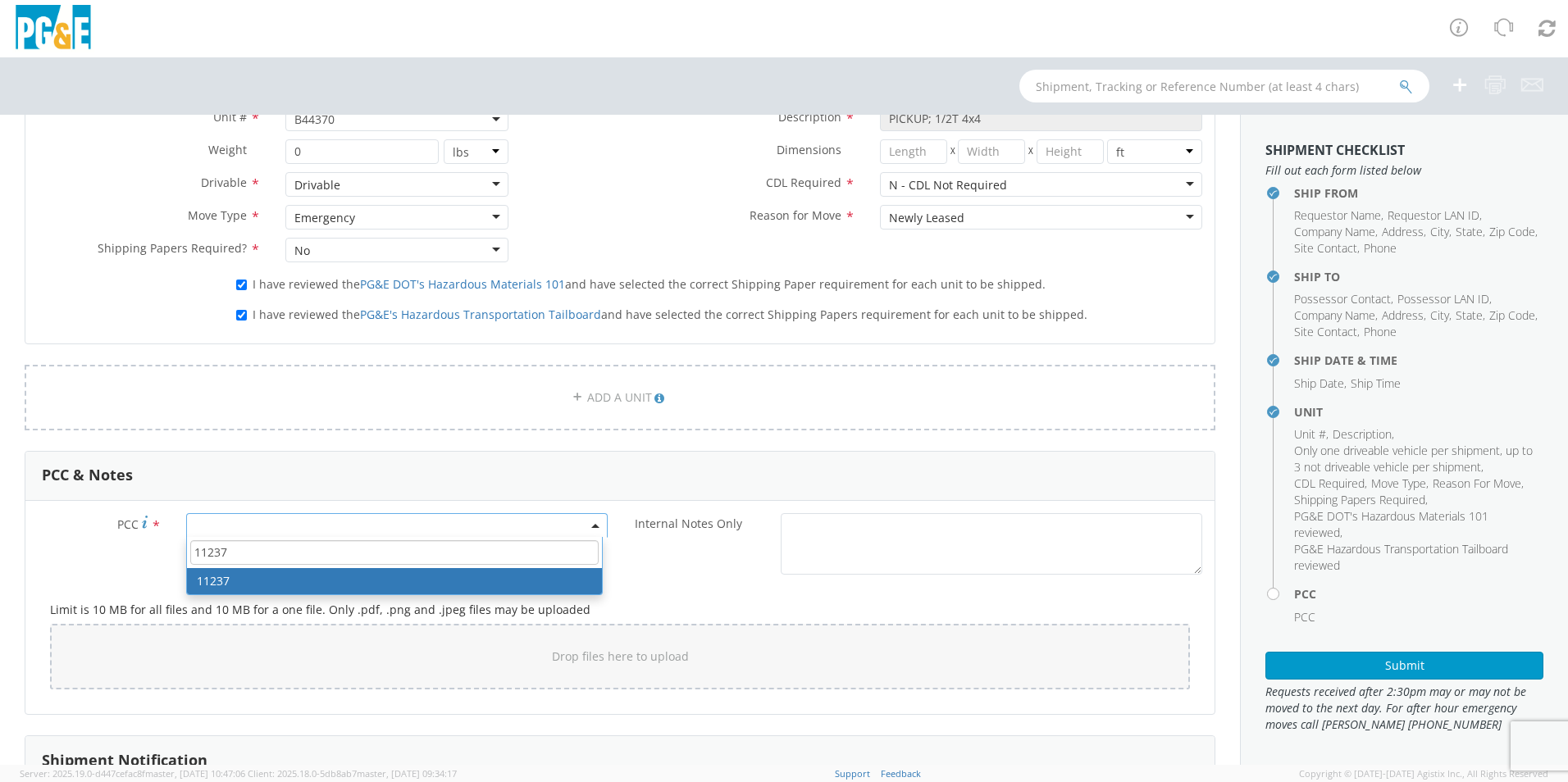
type input "11237"
select select "11237"
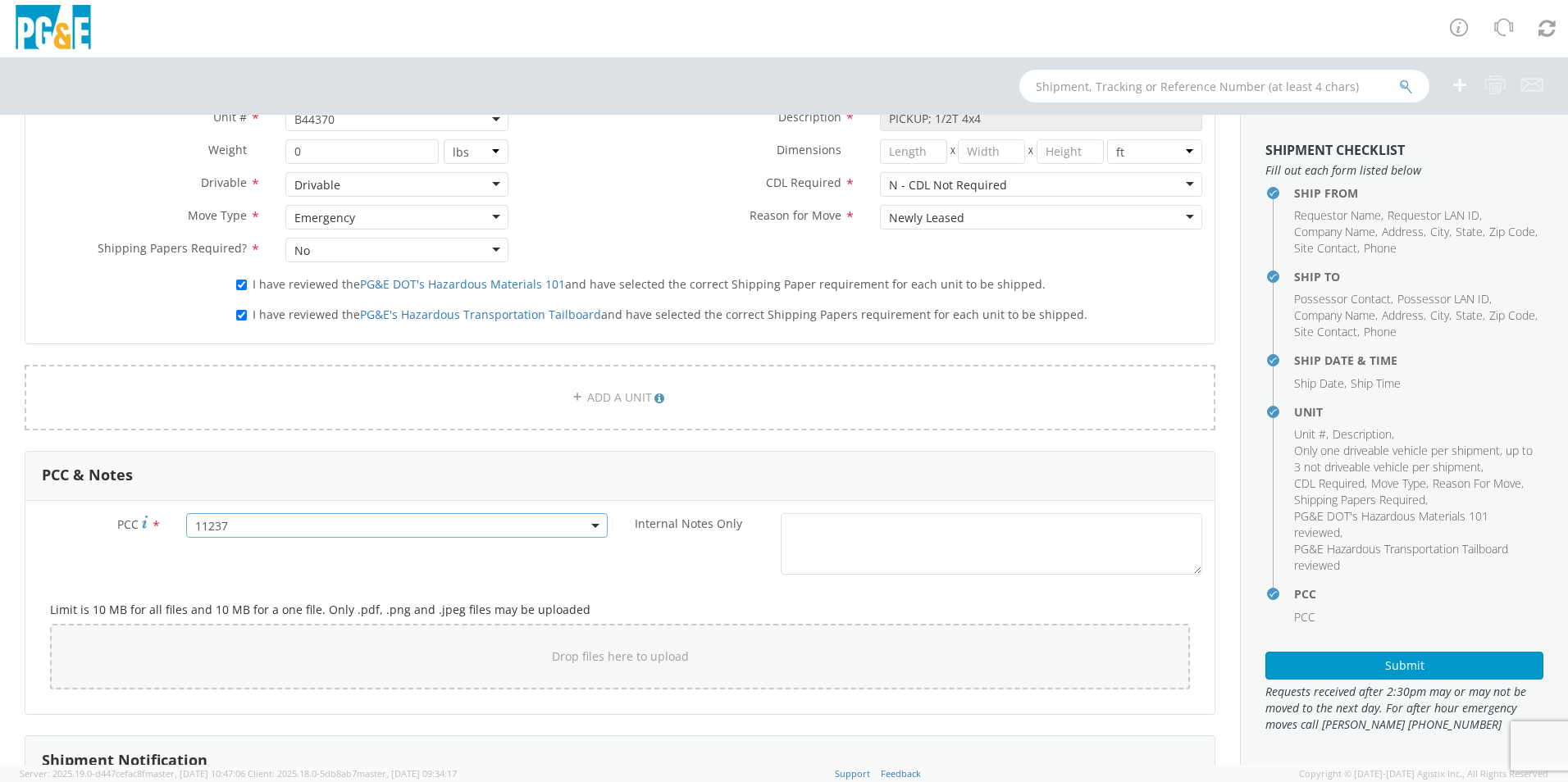
click at [498, 585] on div "Limit is 10 MB for all files and 10 MB for a one file. Only .pdf, .png and .jpe…" at bounding box center [619, 642] width 1164 height 119
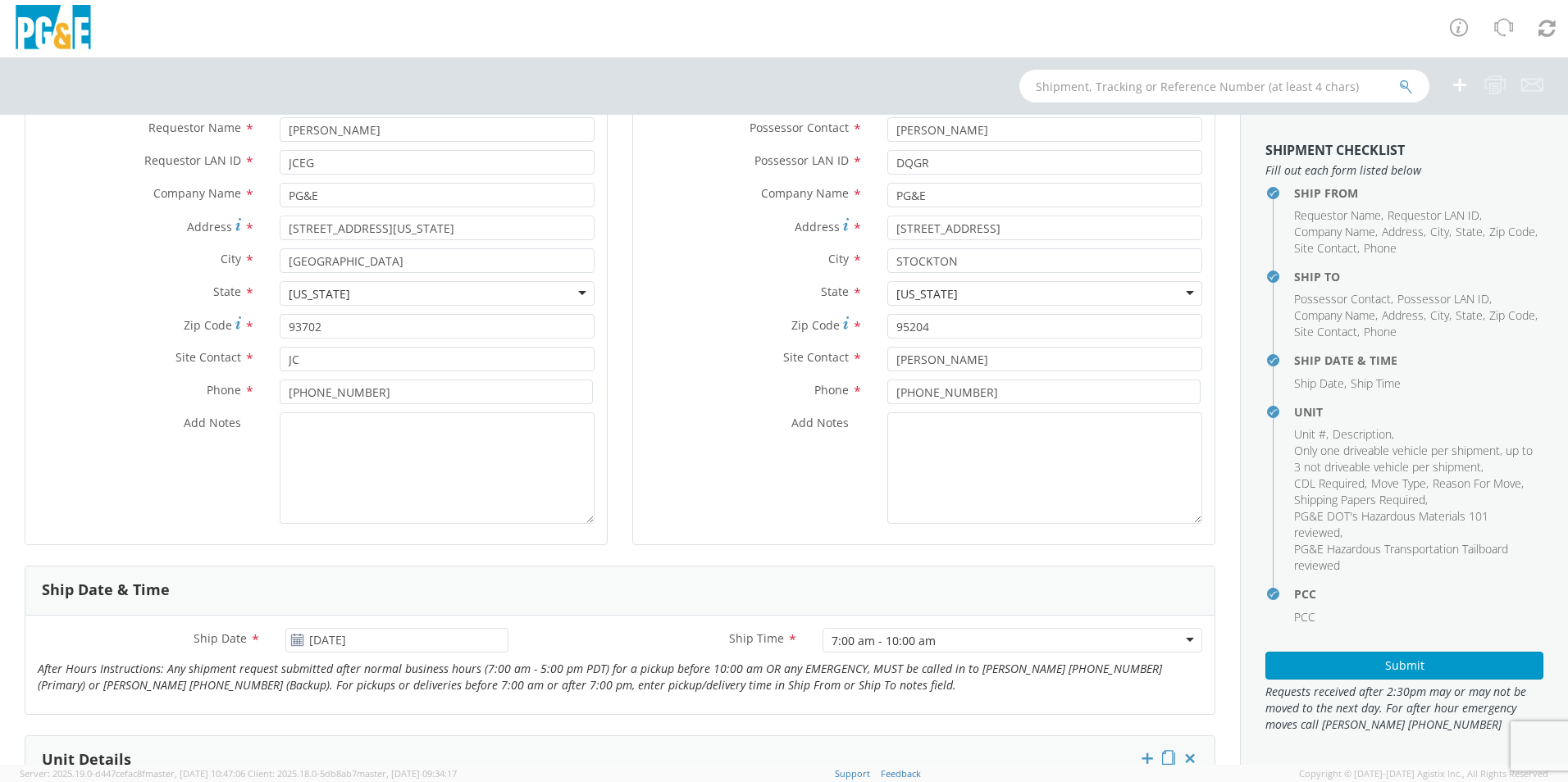
scroll to position [164, 0]
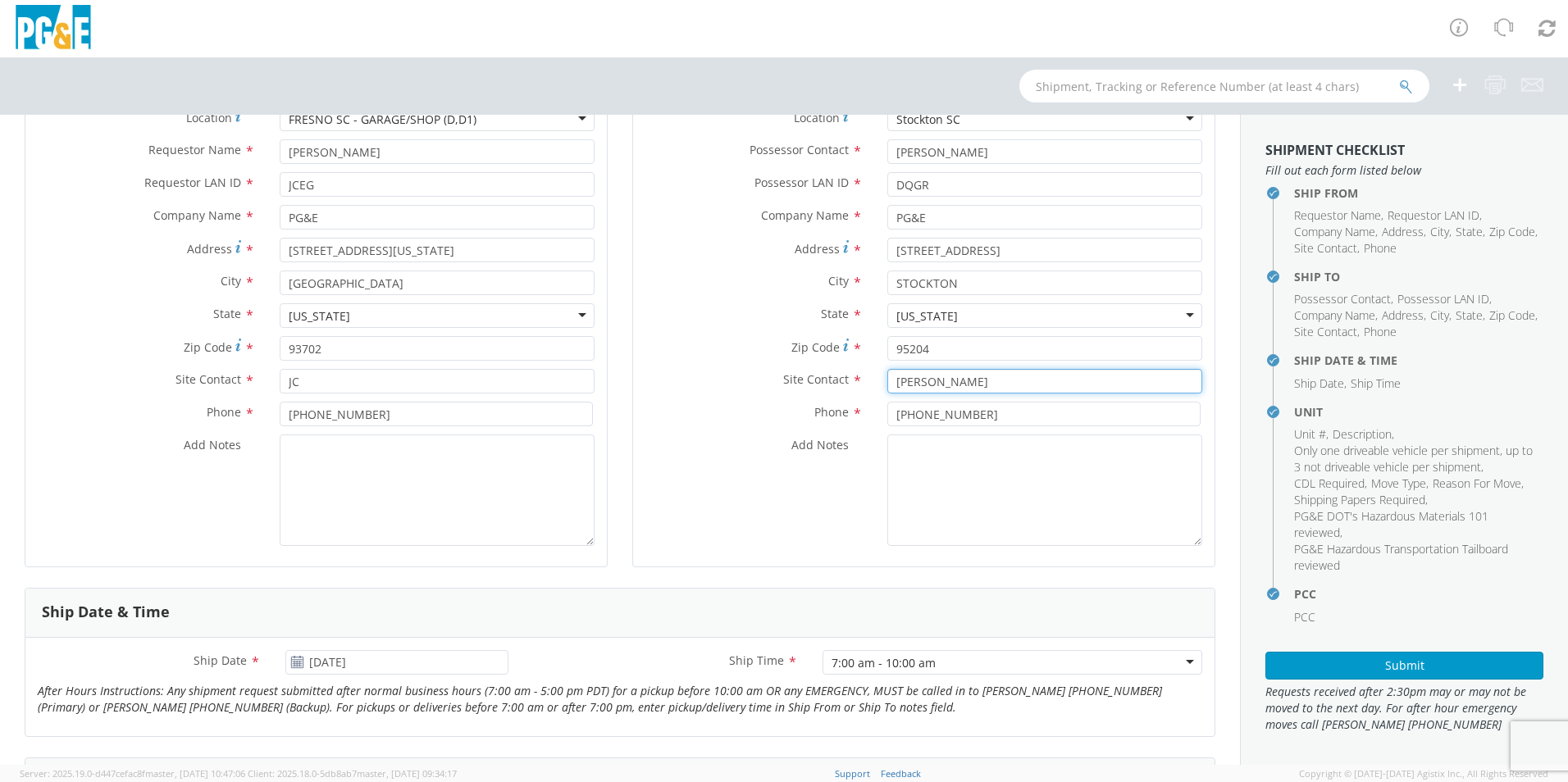
click at [924, 380] on input "[PERSON_NAME]" at bounding box center [1044, 381] width 315 height 25
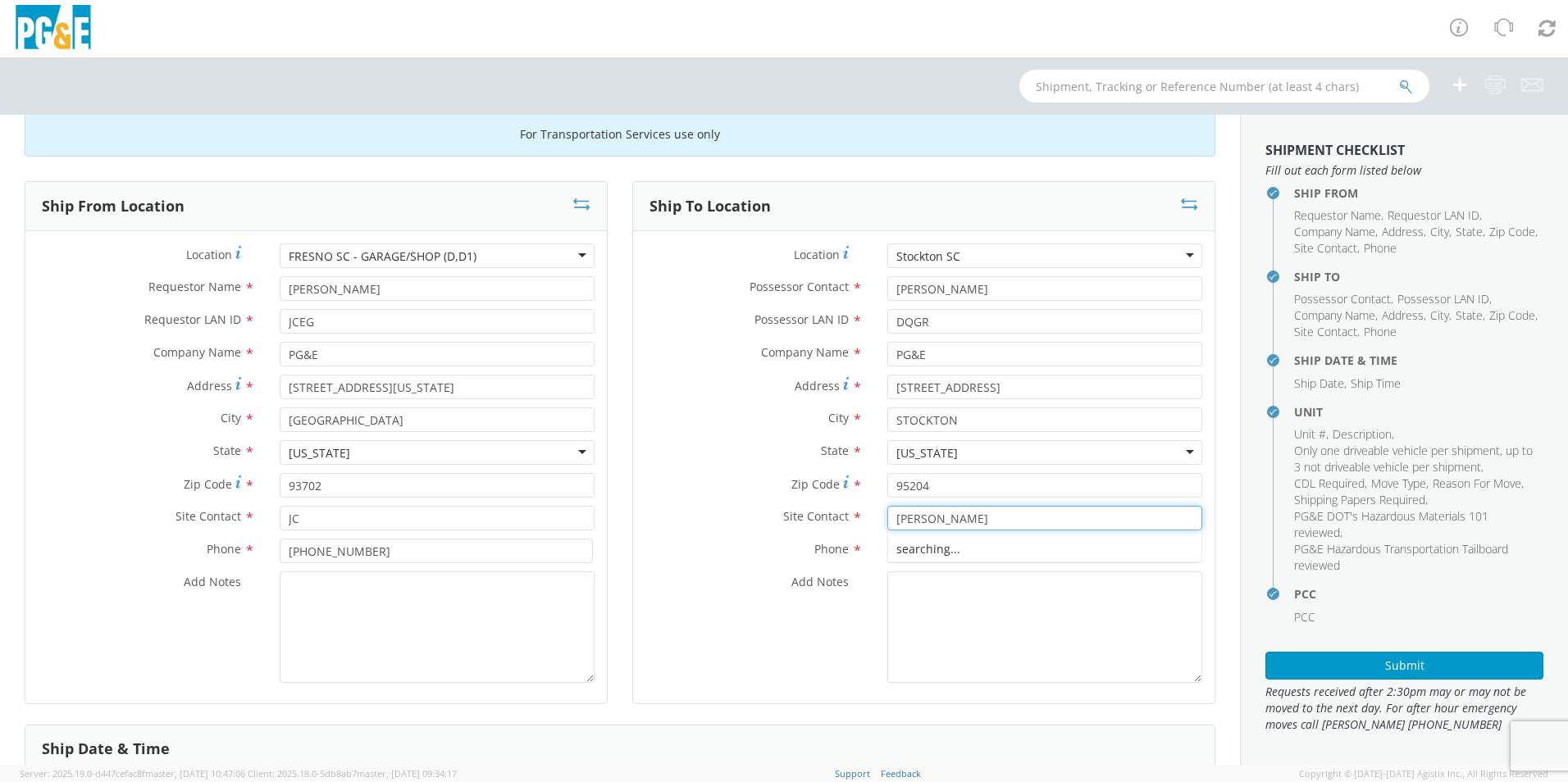
scroll to position [0, 0]
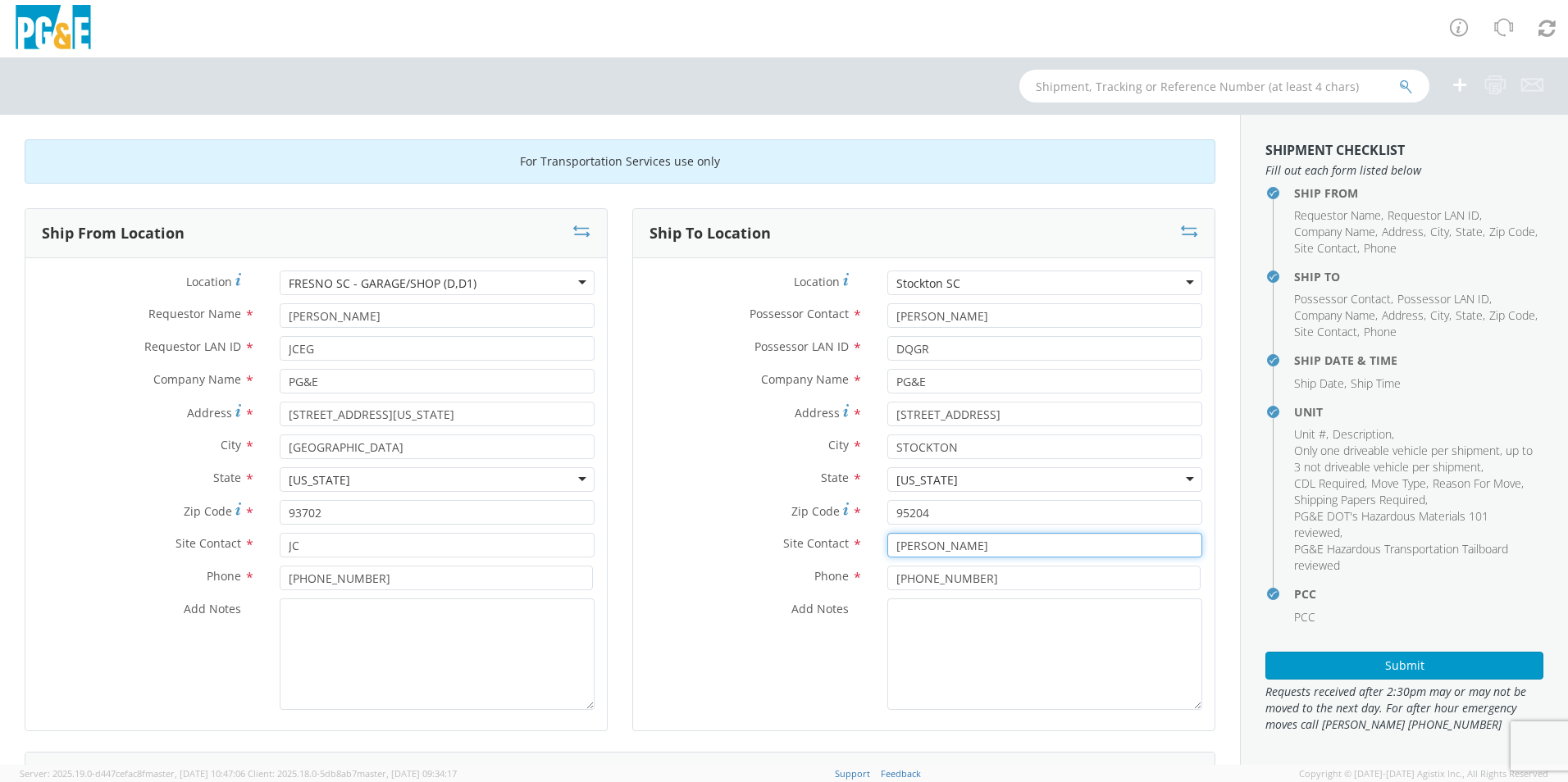
type input "[PERSON_NAME]"
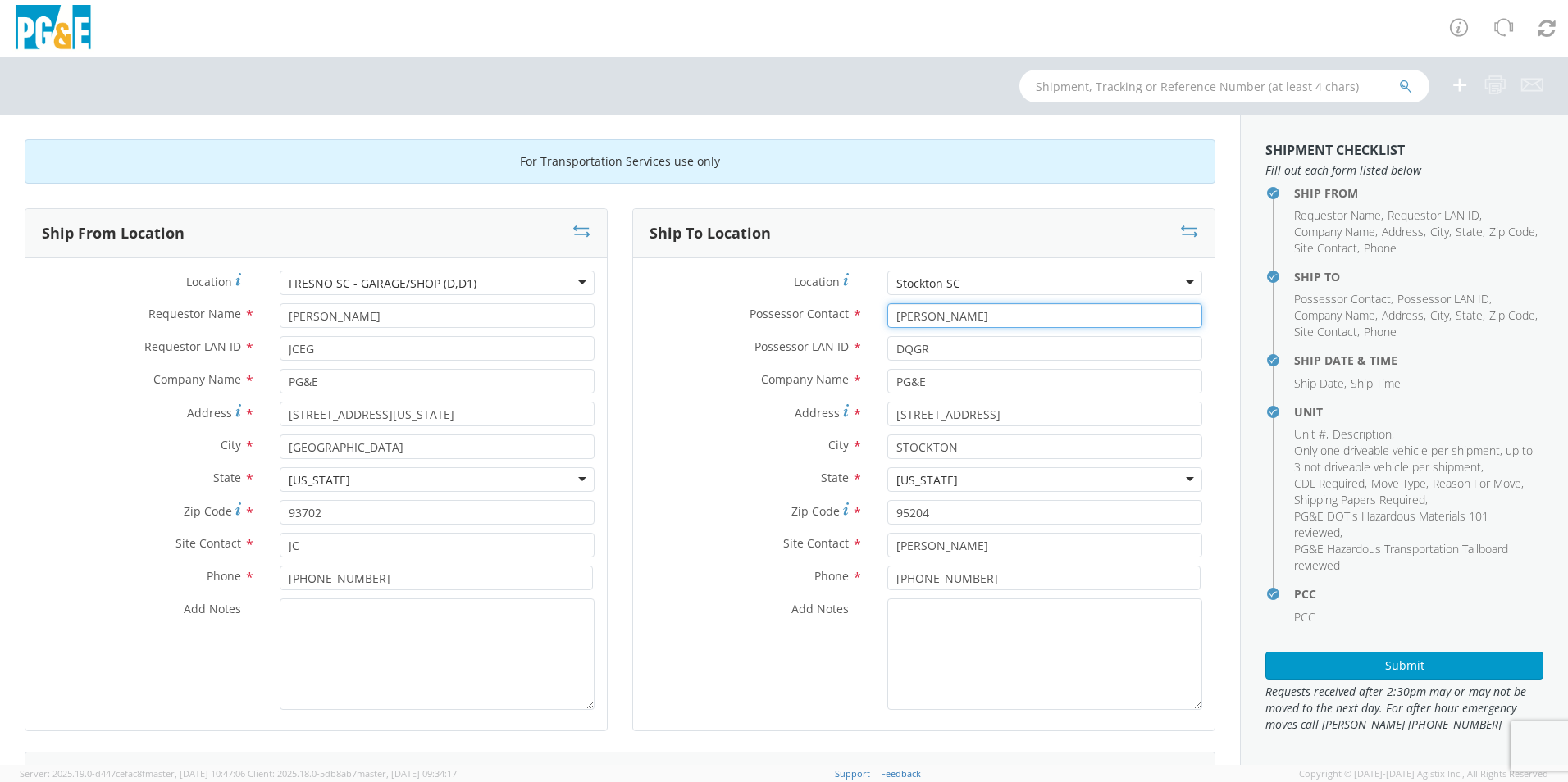
click at [919, 318] on input "[PERSON_NAME]" at bounding box center [1044, 316] width 315 height 25
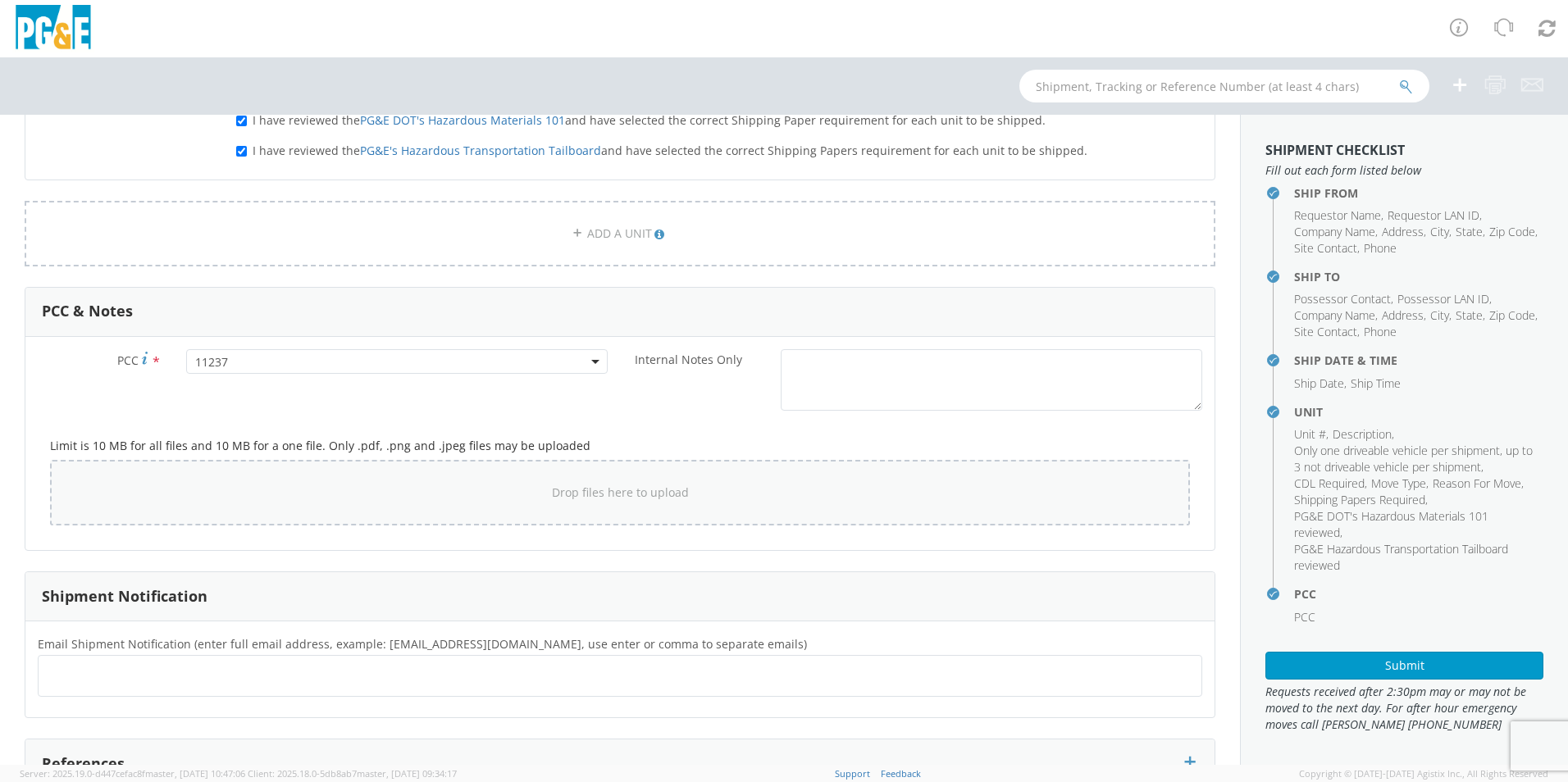
scroll to position [1201, 0]
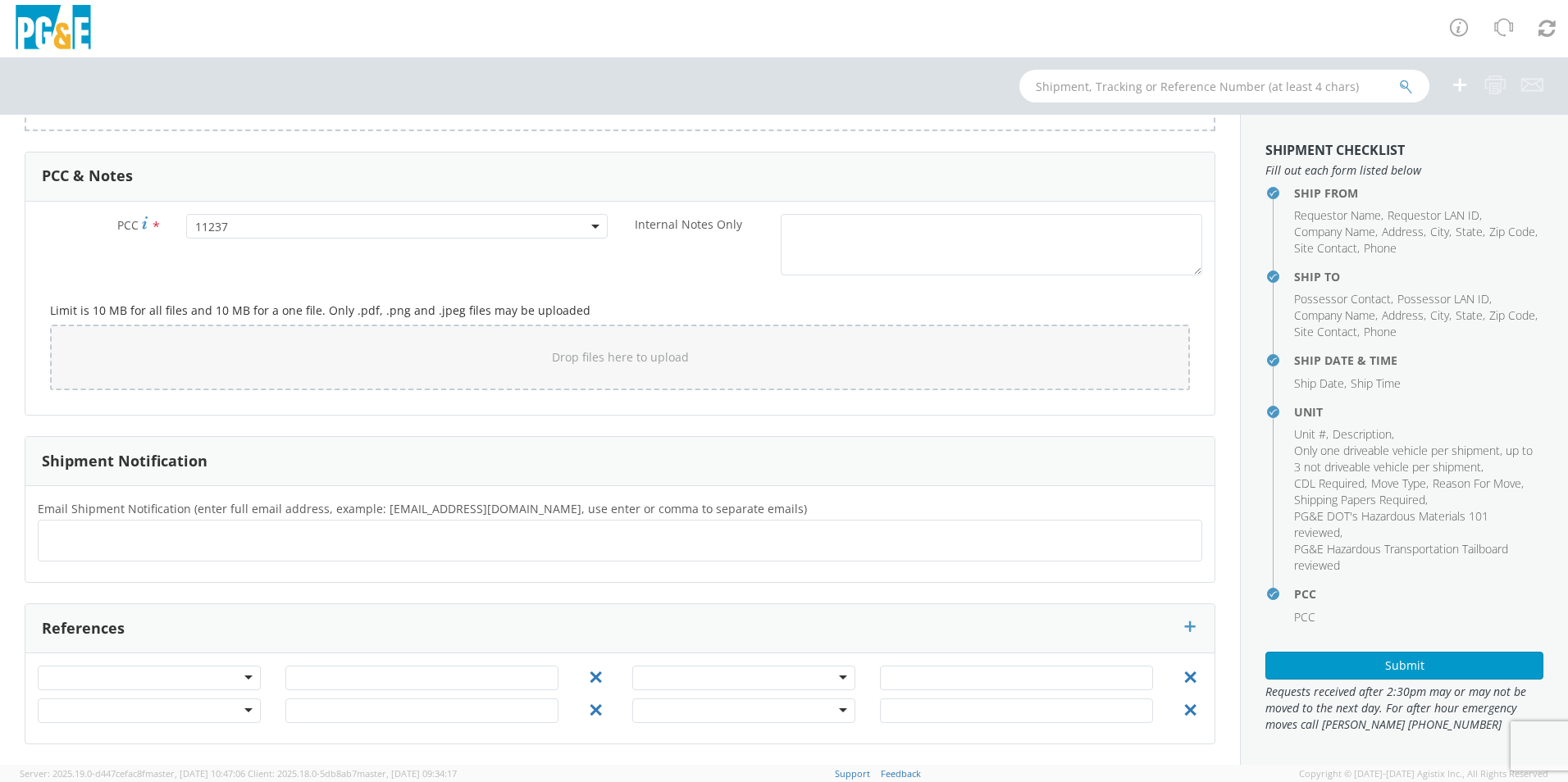
type input "[PERSON_NAME]"
click at [206, 543] on ul at bounding box center [619, 540] width 1149 height 27
type input "[EMAIL_ADDRESS][DOMAIN_NAME]"
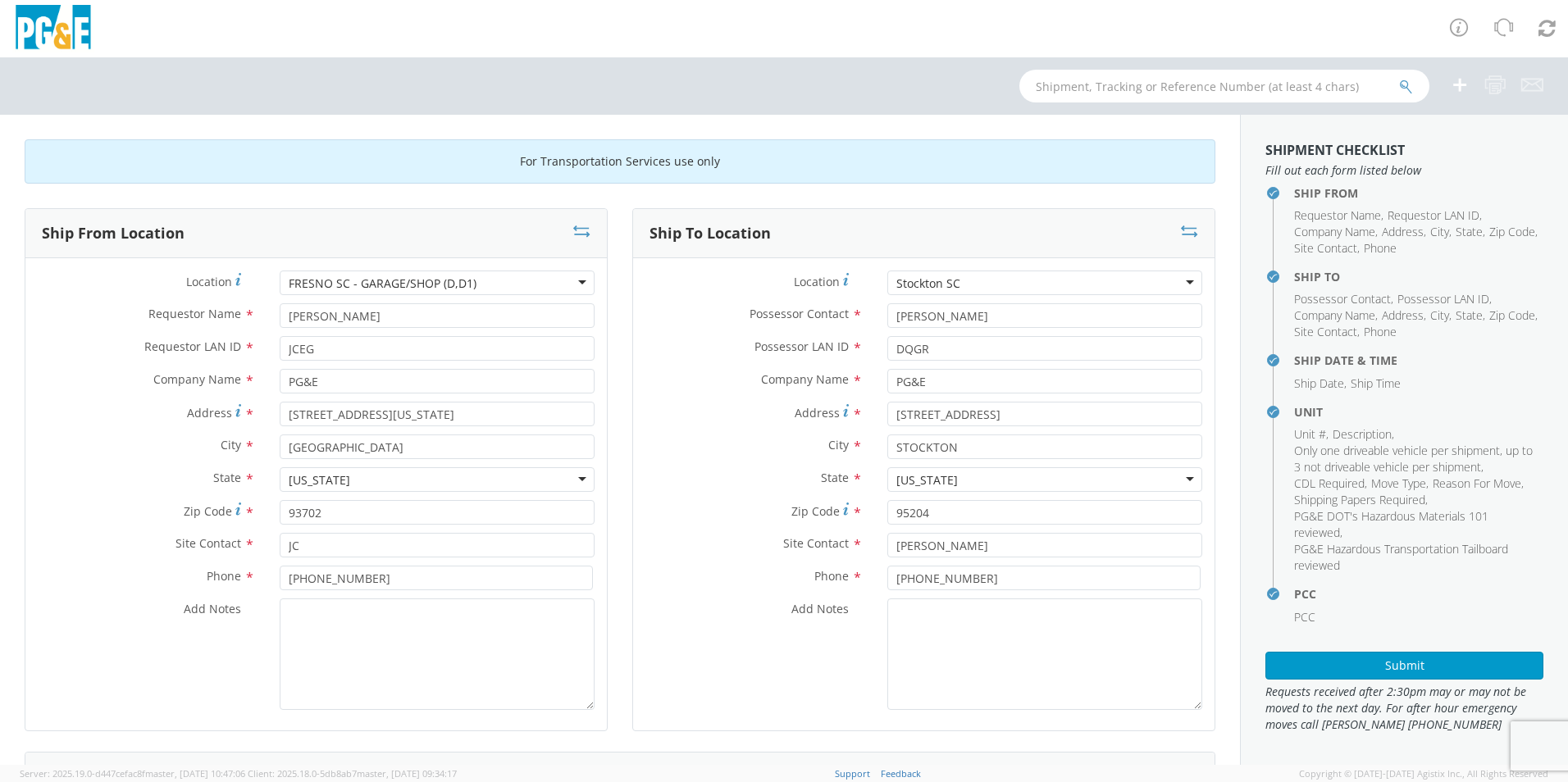
scroll to position [164, 0]
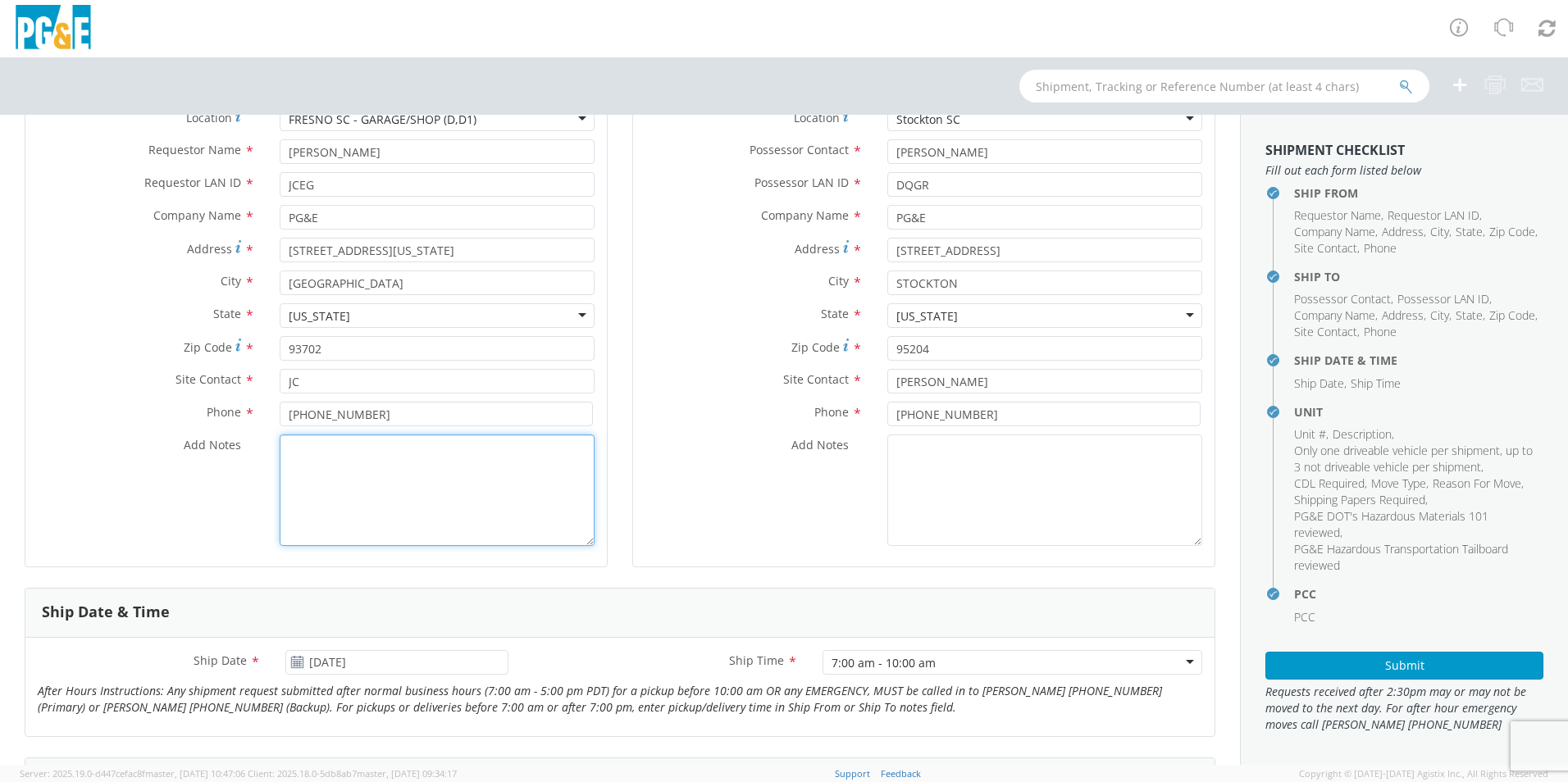
click at [322, 485] on textarea "Add Notes *" at bounding box center [437, 490] width 315 height 111
click at [449, 451] on textarea "NEED UNIT DELIVERED BEFOR [DATE]." at bounding box center [437, 490] width 315 height 111
click at [517, 509] on textarea "NEED UNIT DELIVERED BEFORE [DATE]." at bounding box center [437, 490] width 315 height 111
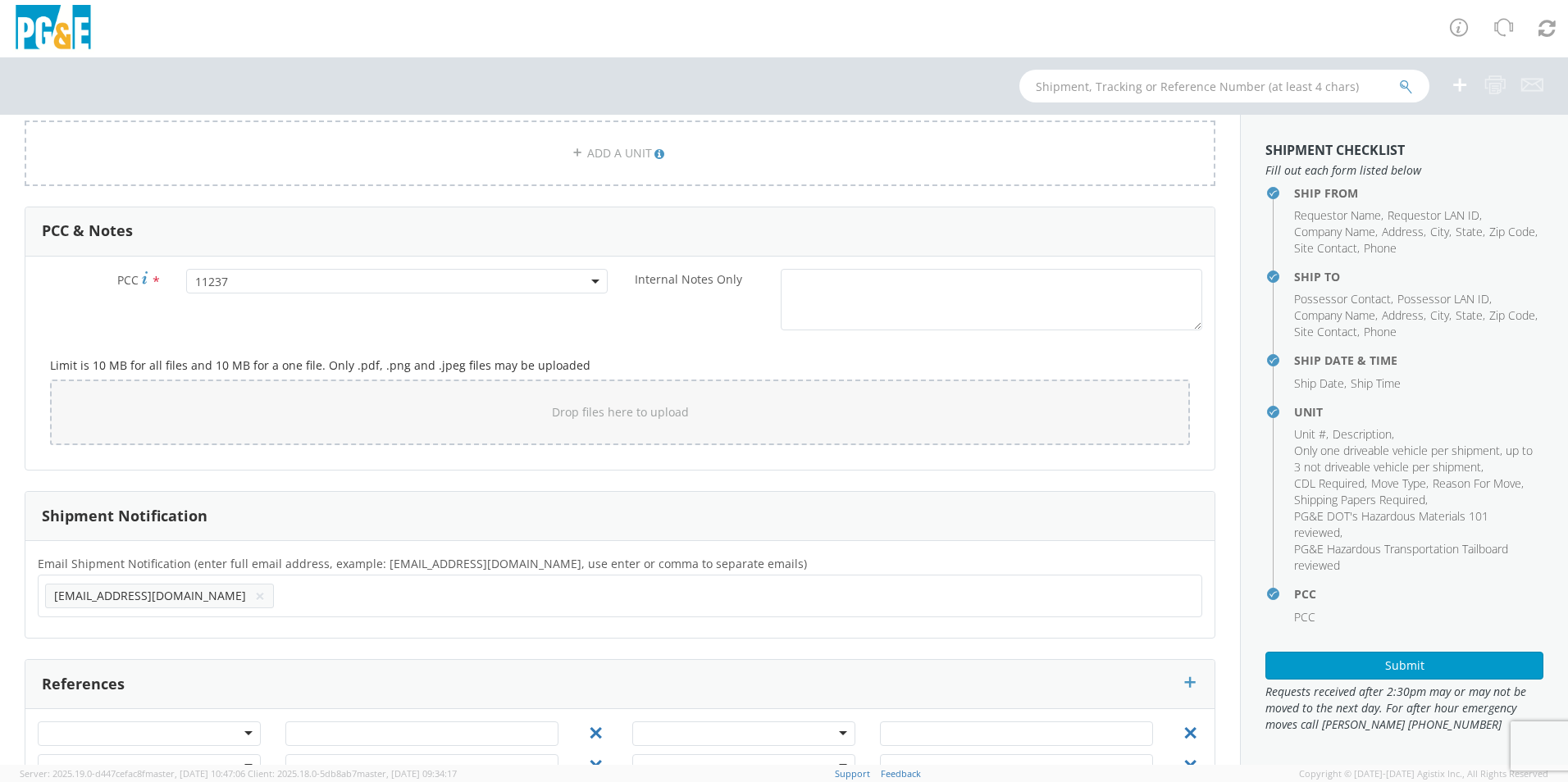
scroll to position [1202, 0]
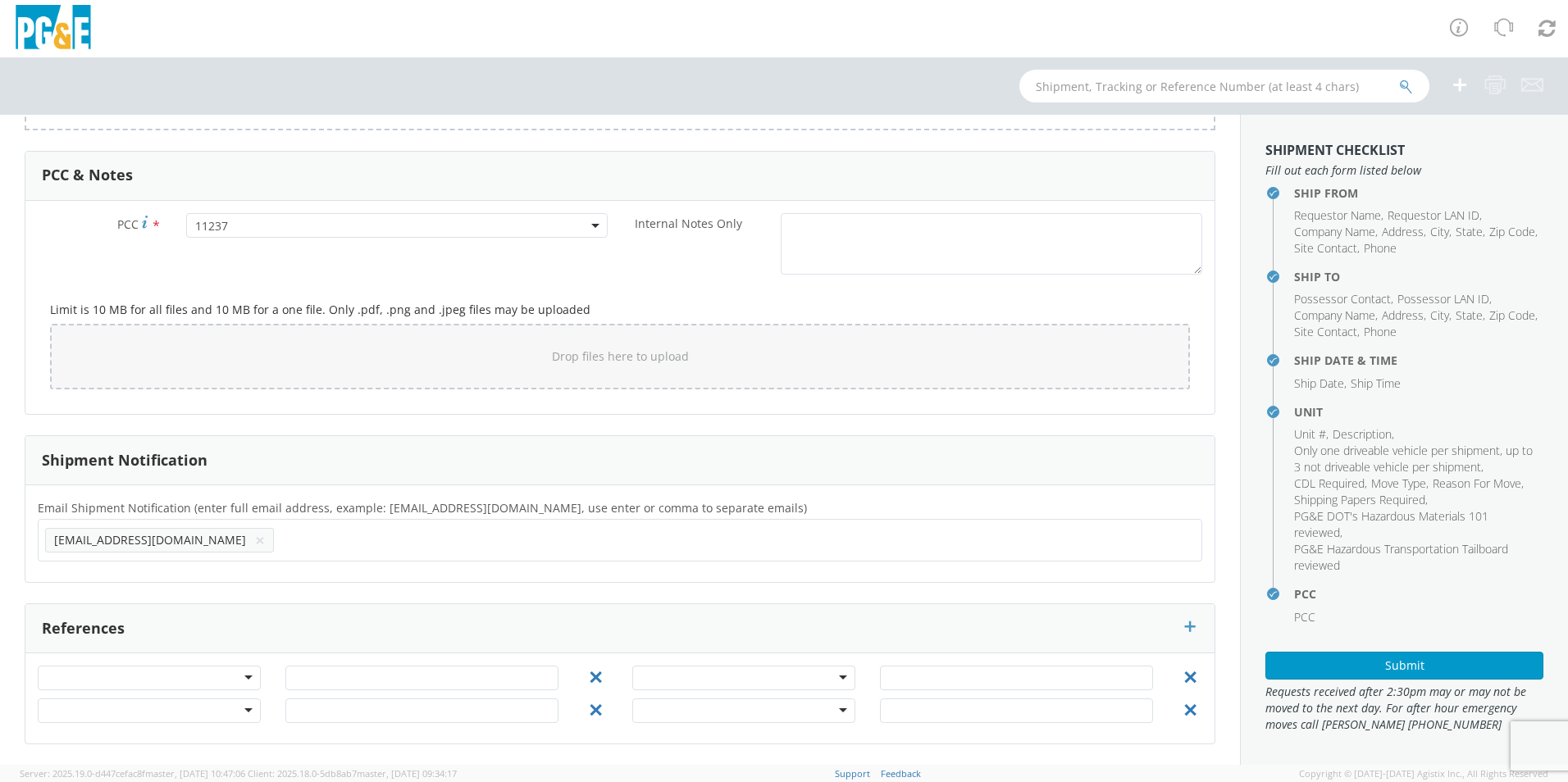
type textarea "NEED UNIT DELIVERED BEFORE [DATE]."
click at [279, 539] on ul "[EMAIL_ADDRESS][DOMAIN_NAME] ×" at bounding box center [619, 540] width 1149 height 28
type input "J"
type input "[EMAIL_ADDRESS][DOMAIN_NAME]"
click at [390, 540] on ul "[EMAIL_ADDRESS][DOMAIN_NAME] × [EMAIL_ADDRESS][DOMAIN_NAME] ×" at bounding box center [619, 540] width 1149 height 28
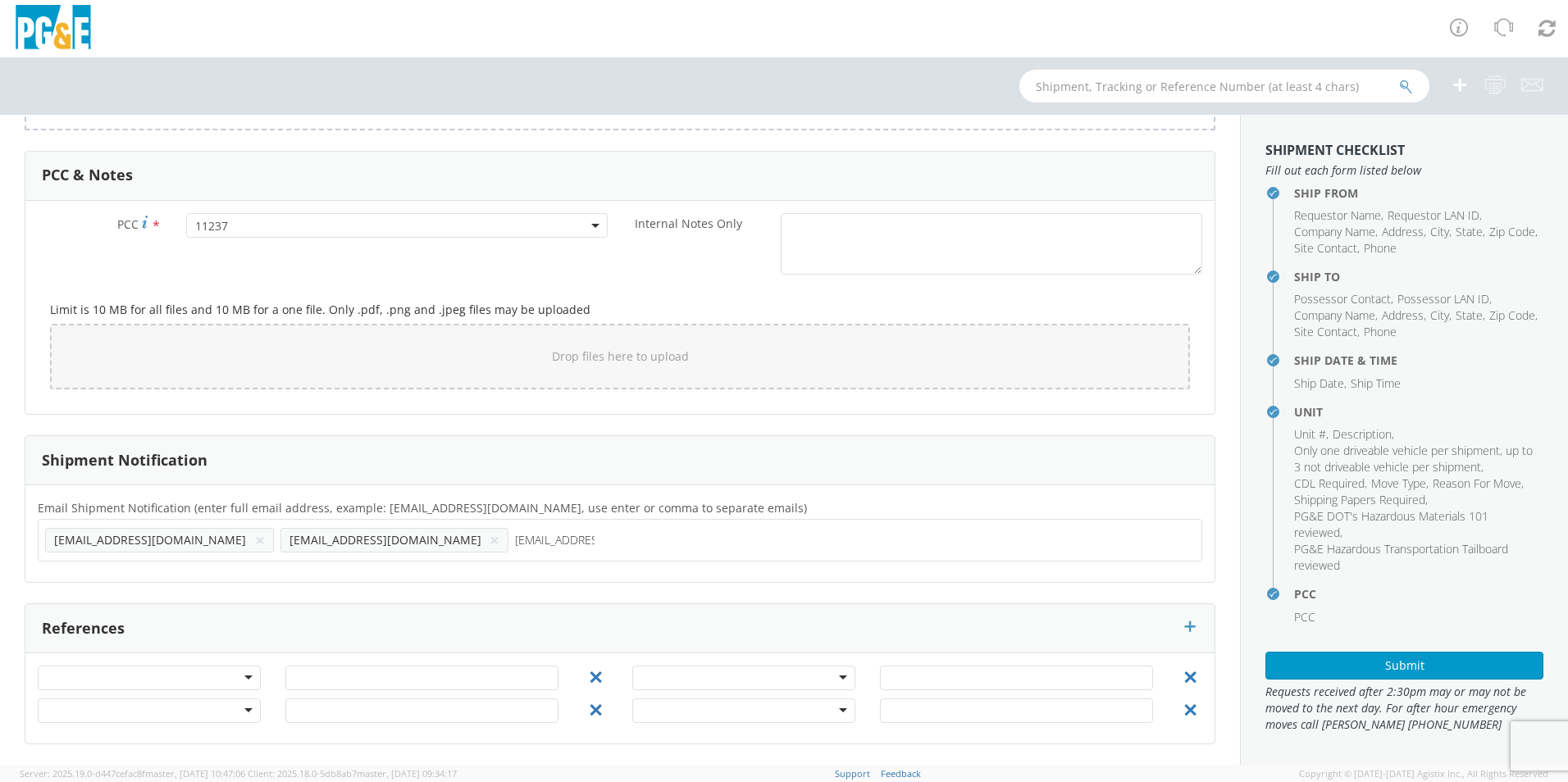
type input "[EMAIL_ADDRESS][DOMAIN_NAME]"
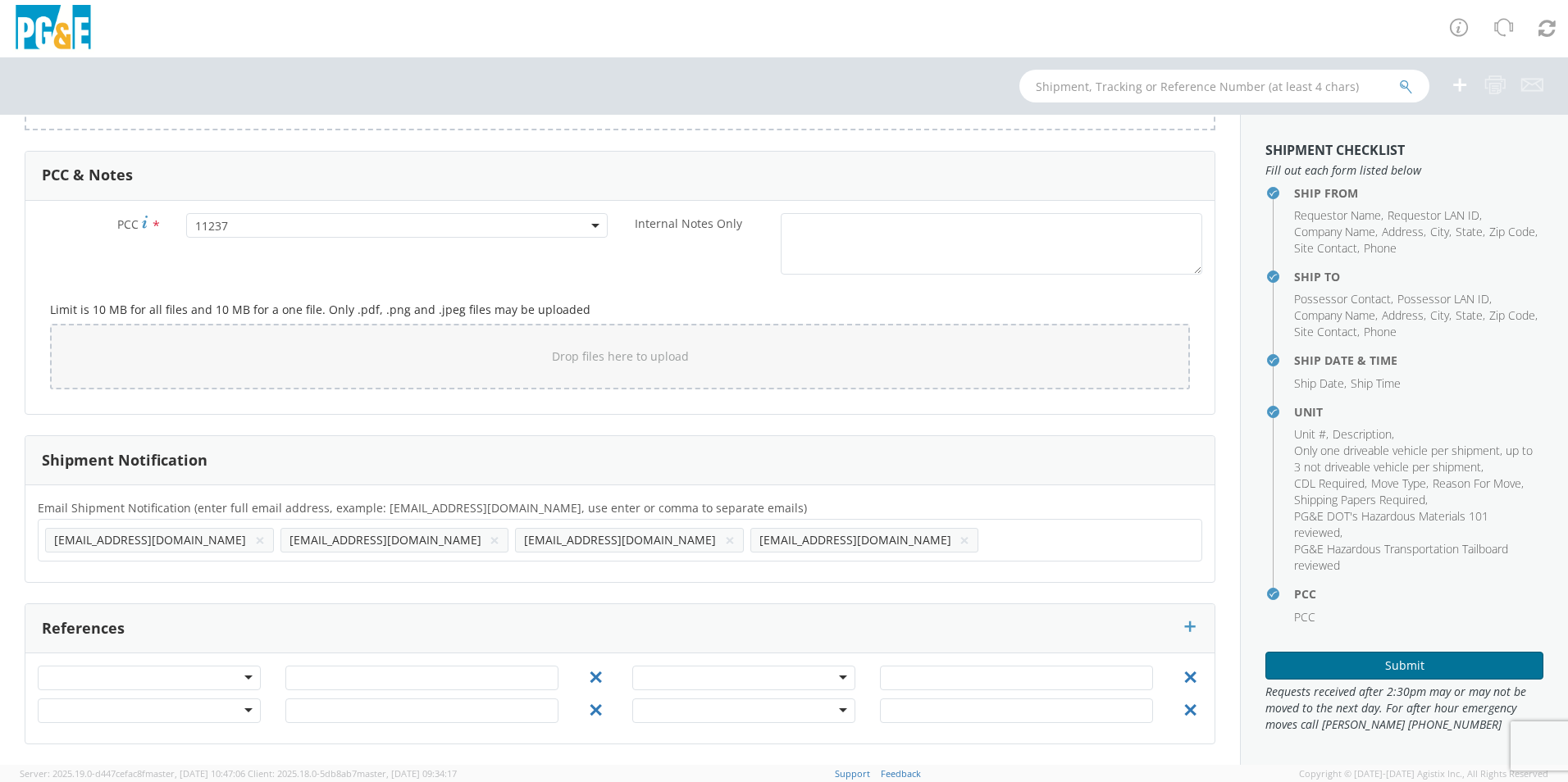
click at [1421, 666] on button "Submit" at bounding box center [1404, 666] width 278 height 28
